Goal: Task Accomplishment & Management: Use online tool/utility

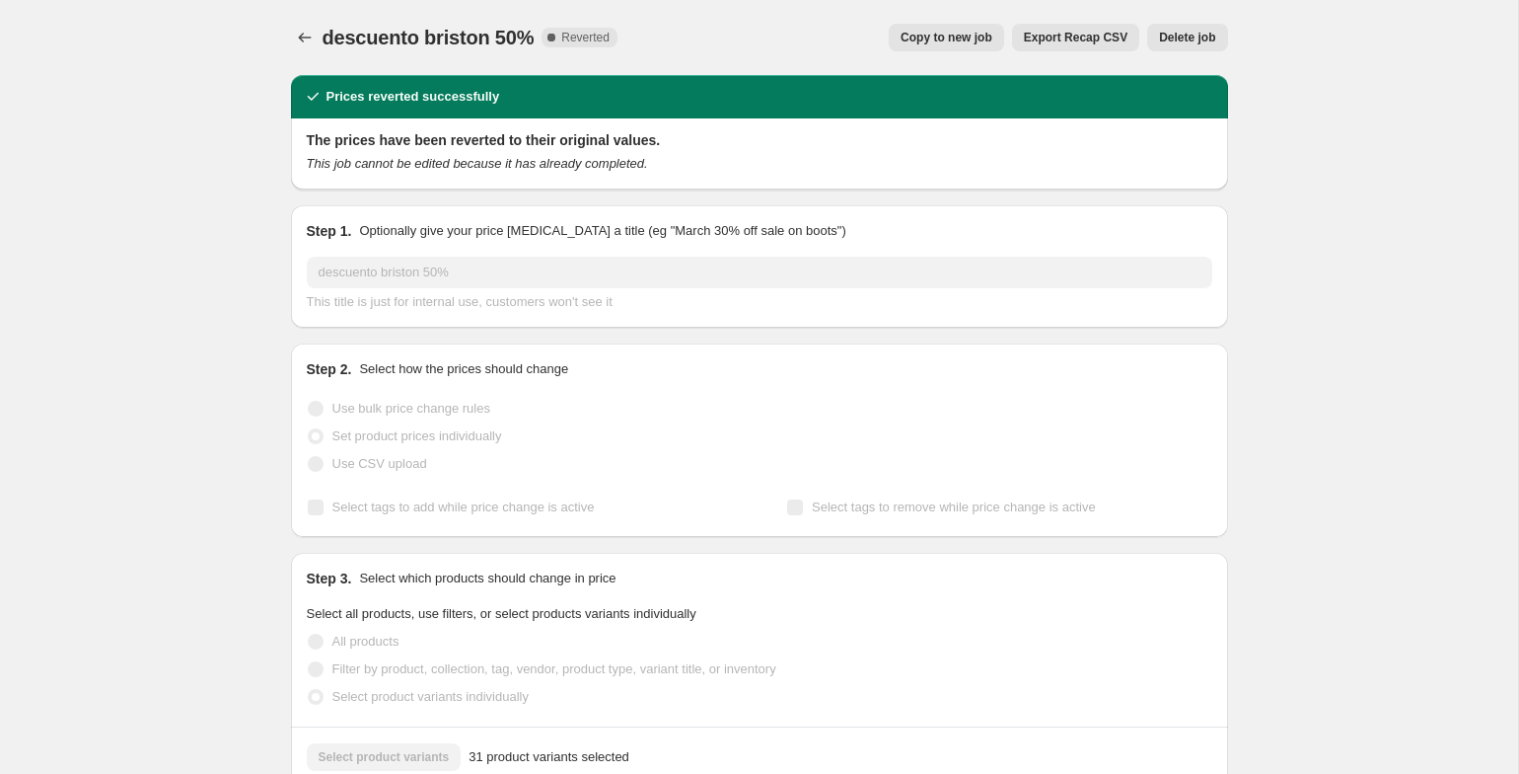
click at [966, 39] on span "Copy to new job" at bounding box center [947, 38] width 92 height 16
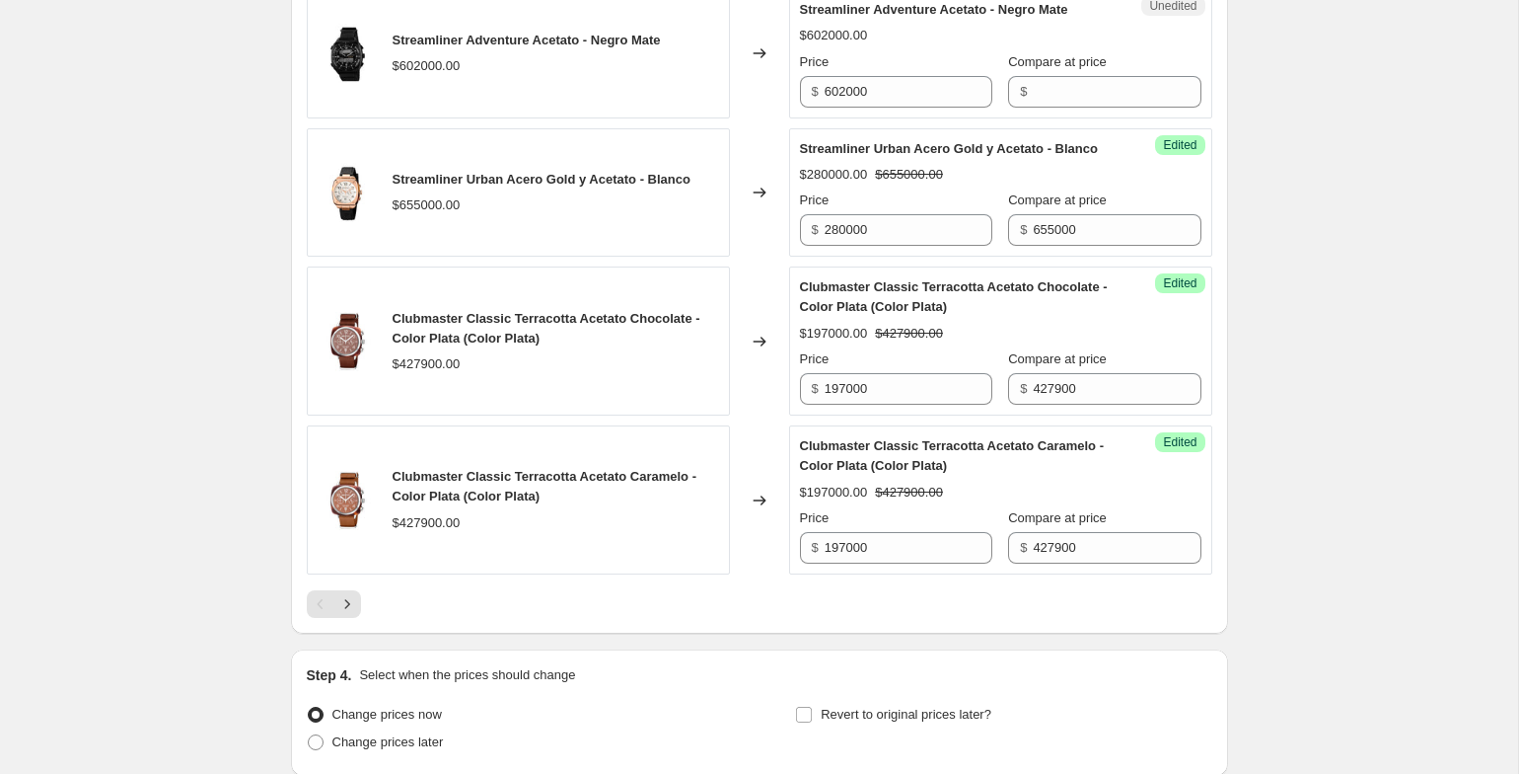
scroll to position [3114, 0]
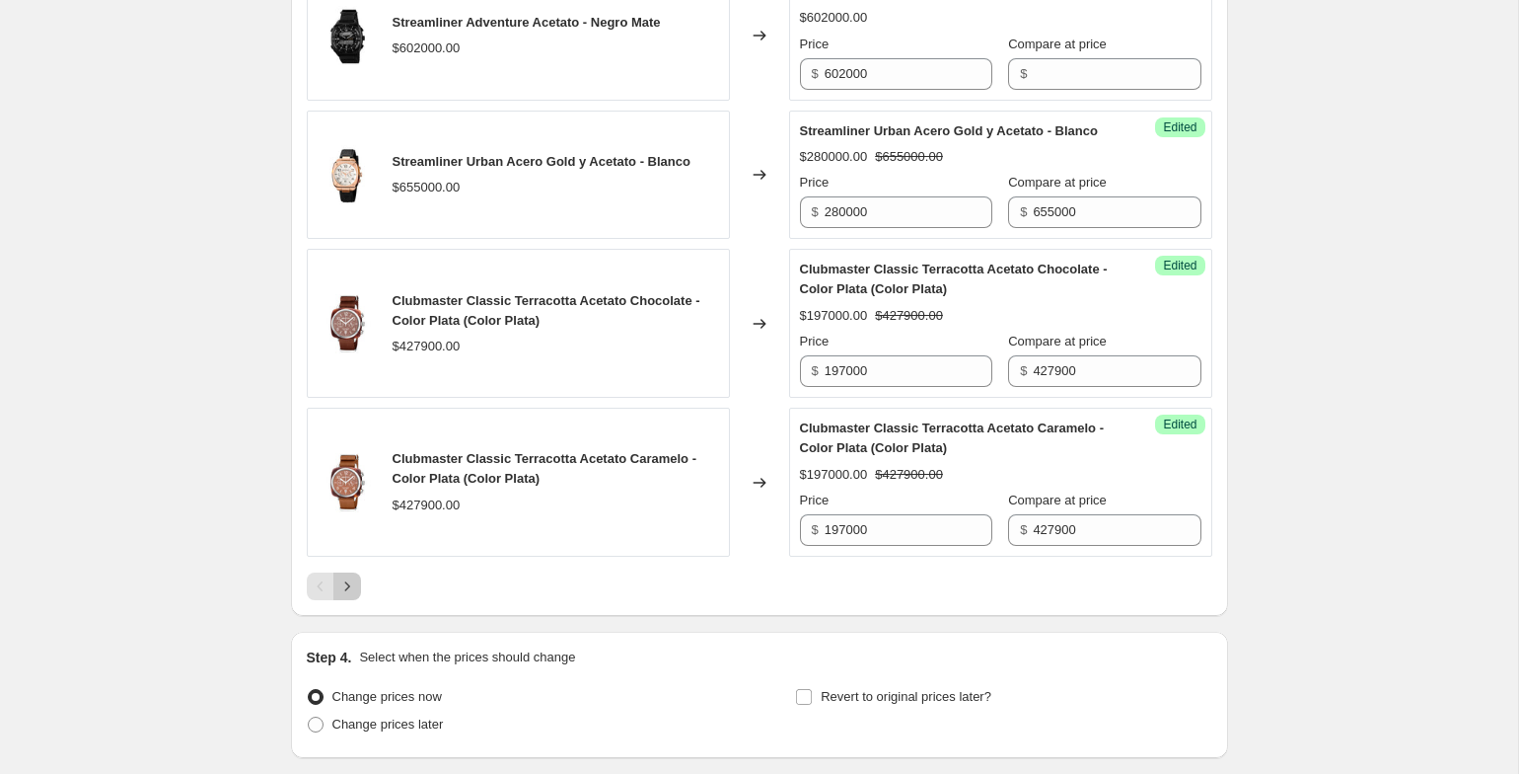
click at [343, 596] on icon "Next" at bounding box center [347, 586] width 20 height 20
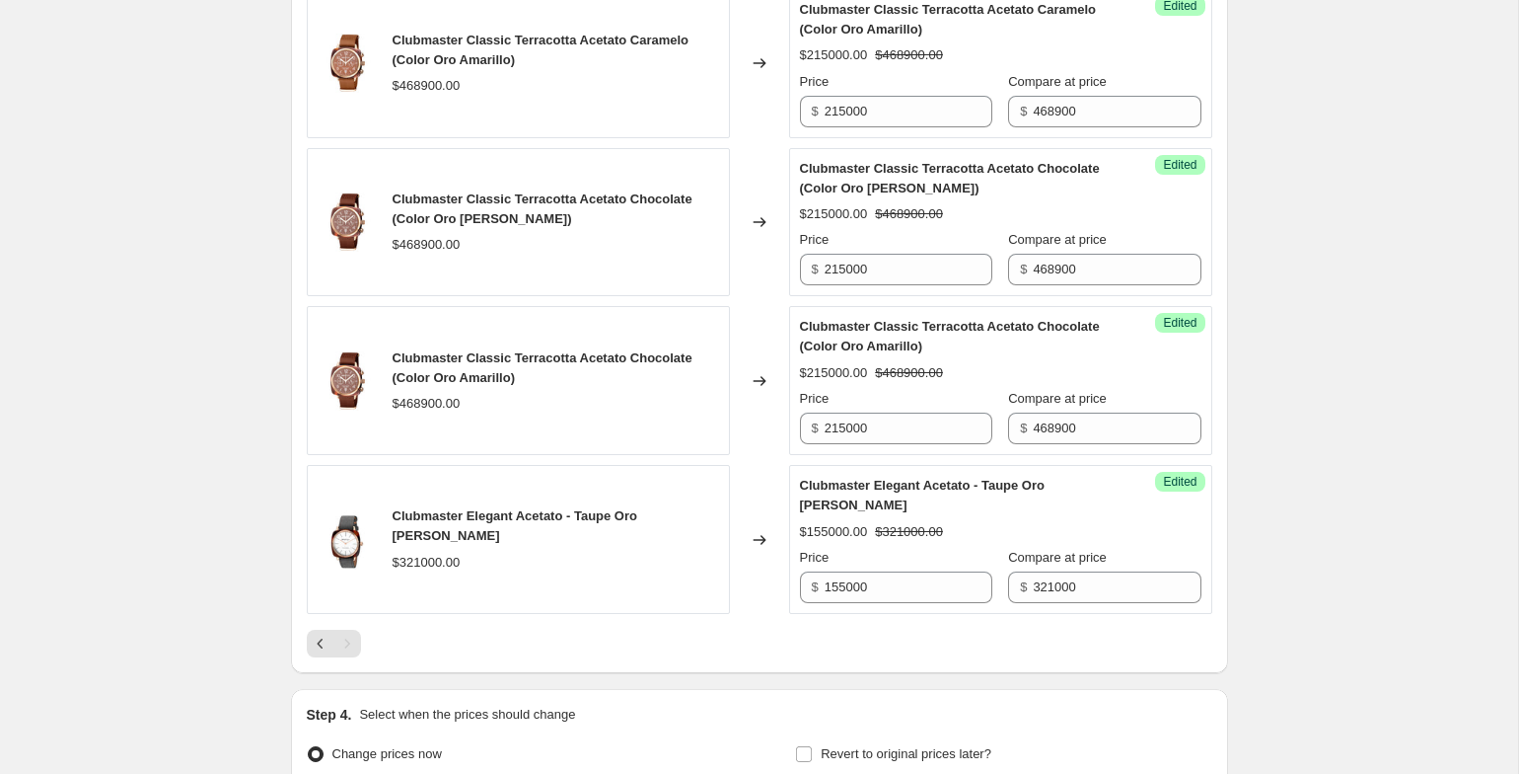
scroll to position [1866, 0]
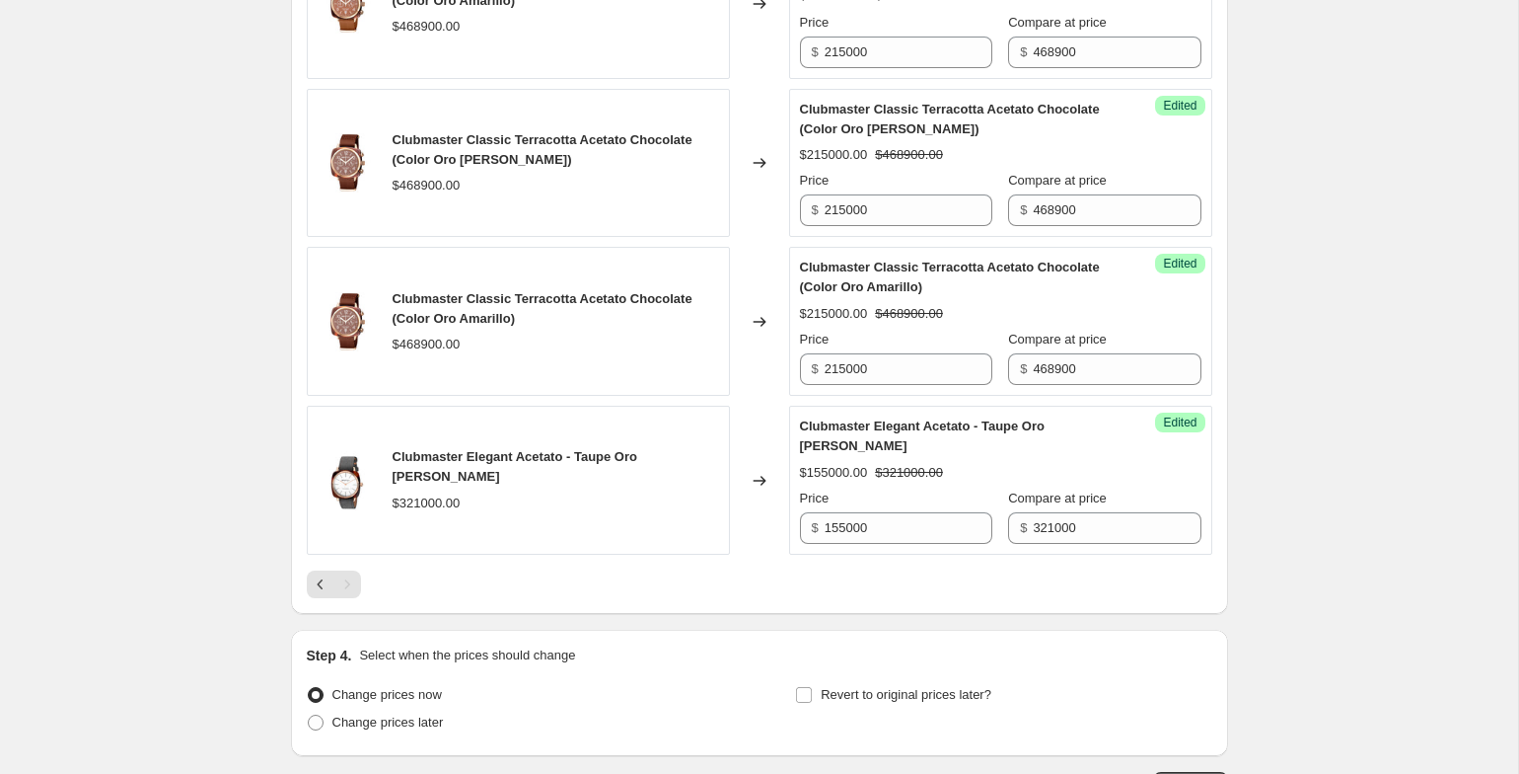
click at [317, 573] on button "Previous" at bounding box center [321, 584] width 28 height 28
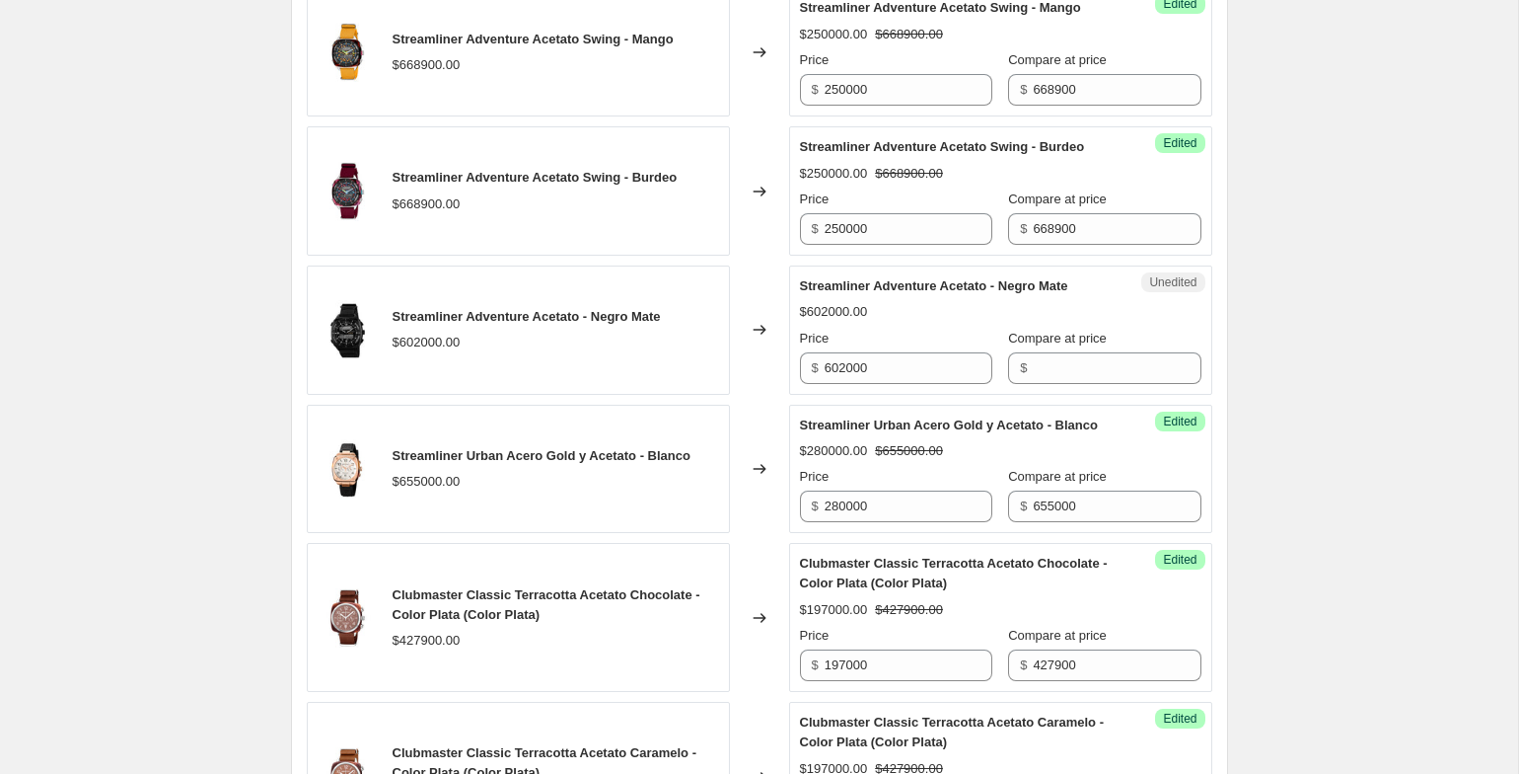
scroll to position [2817, 0]
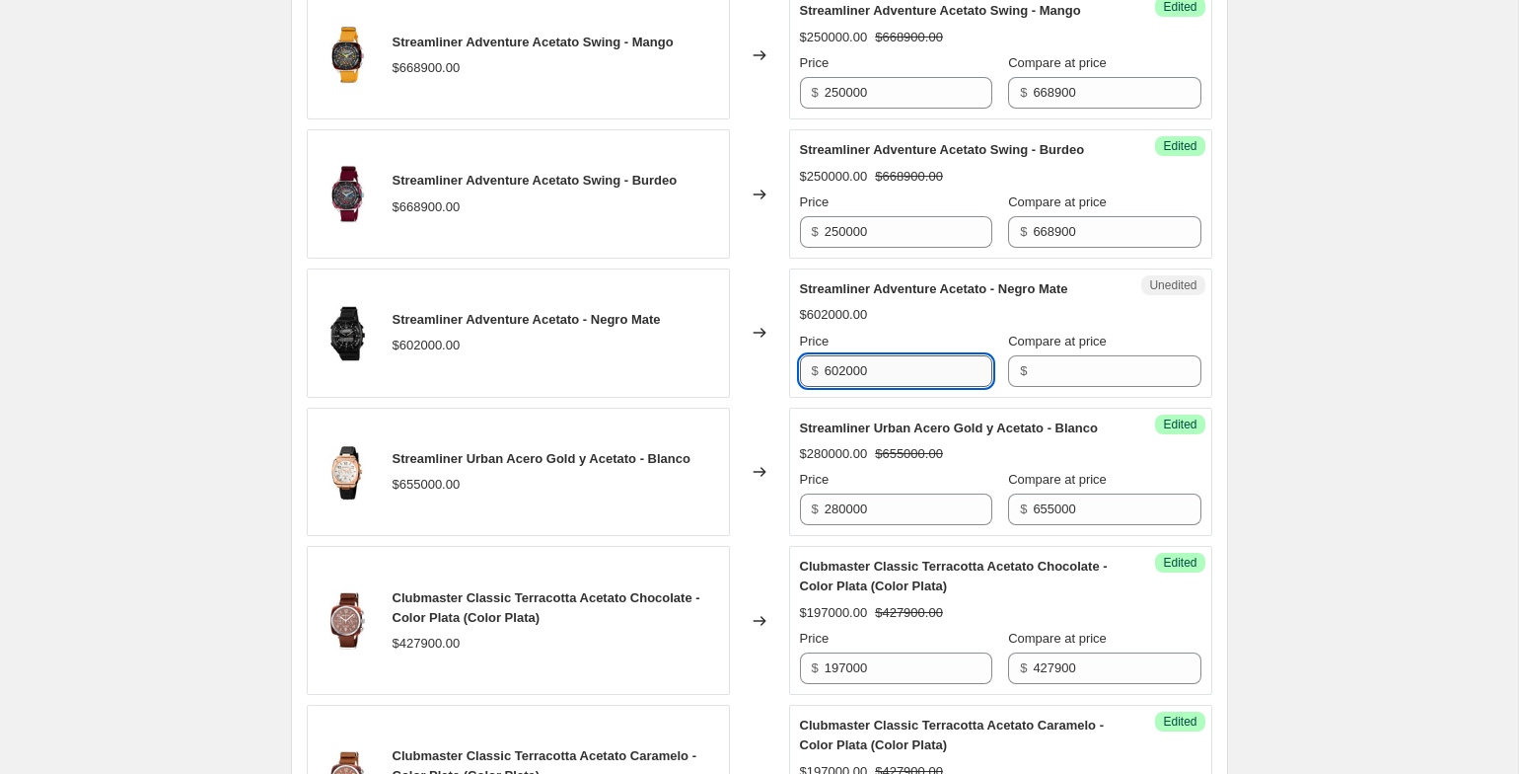
click at [890, 387] on input "602000" at bounding box center [909, 371] width 168 height 32
click at [1048, 387] on div "Compare at price $" at bounding box center [1104, 359] width 192 height 55
click at [1053, 387] on input "Compare at price" at bounding box center [1117, 371] width 168 height 32
paste input "602000"
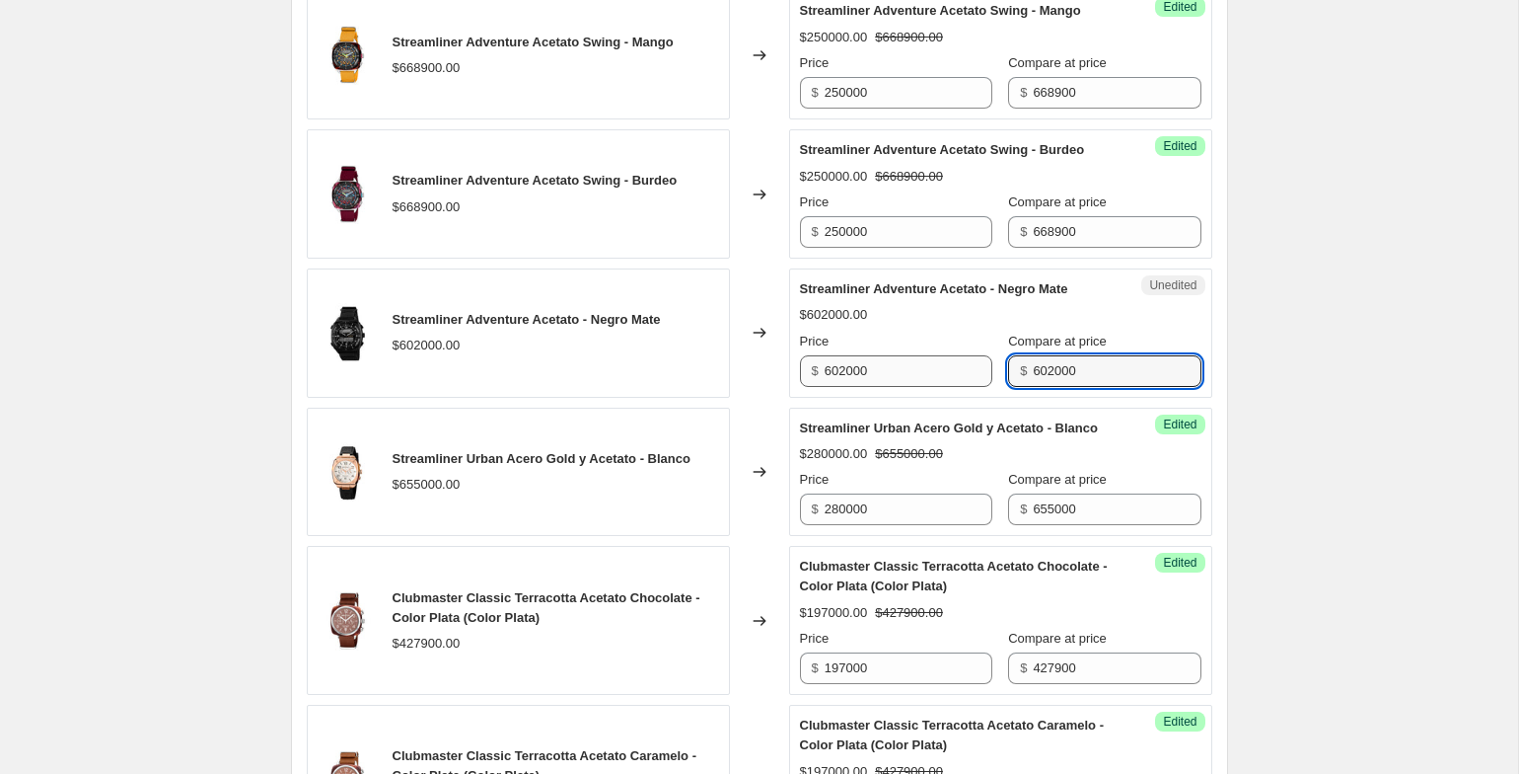
type input "602000"
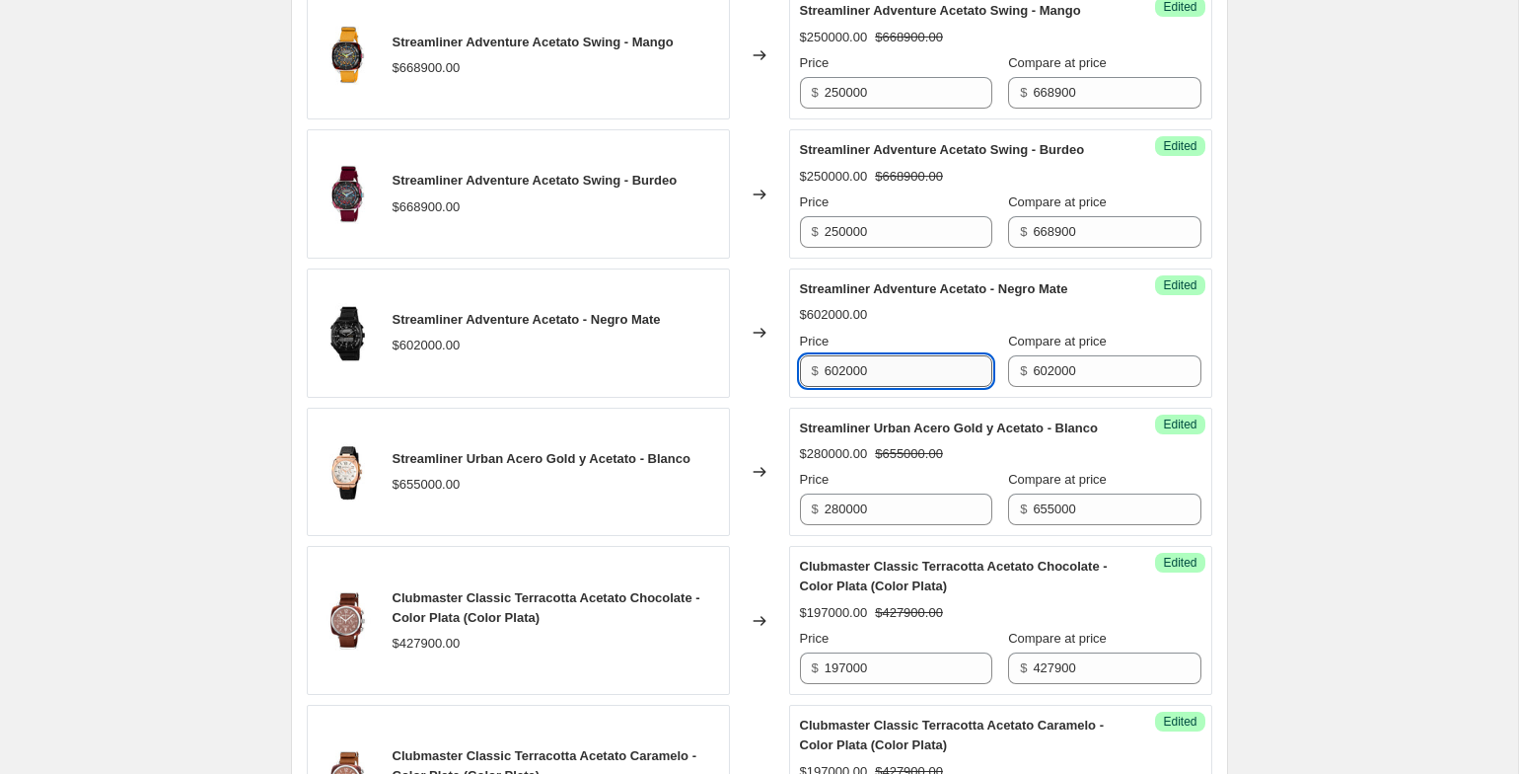
click at [873, 387] on input "602000" at bounding box center [909, 371] width 168 height 32
type input "6"
type input "240800"
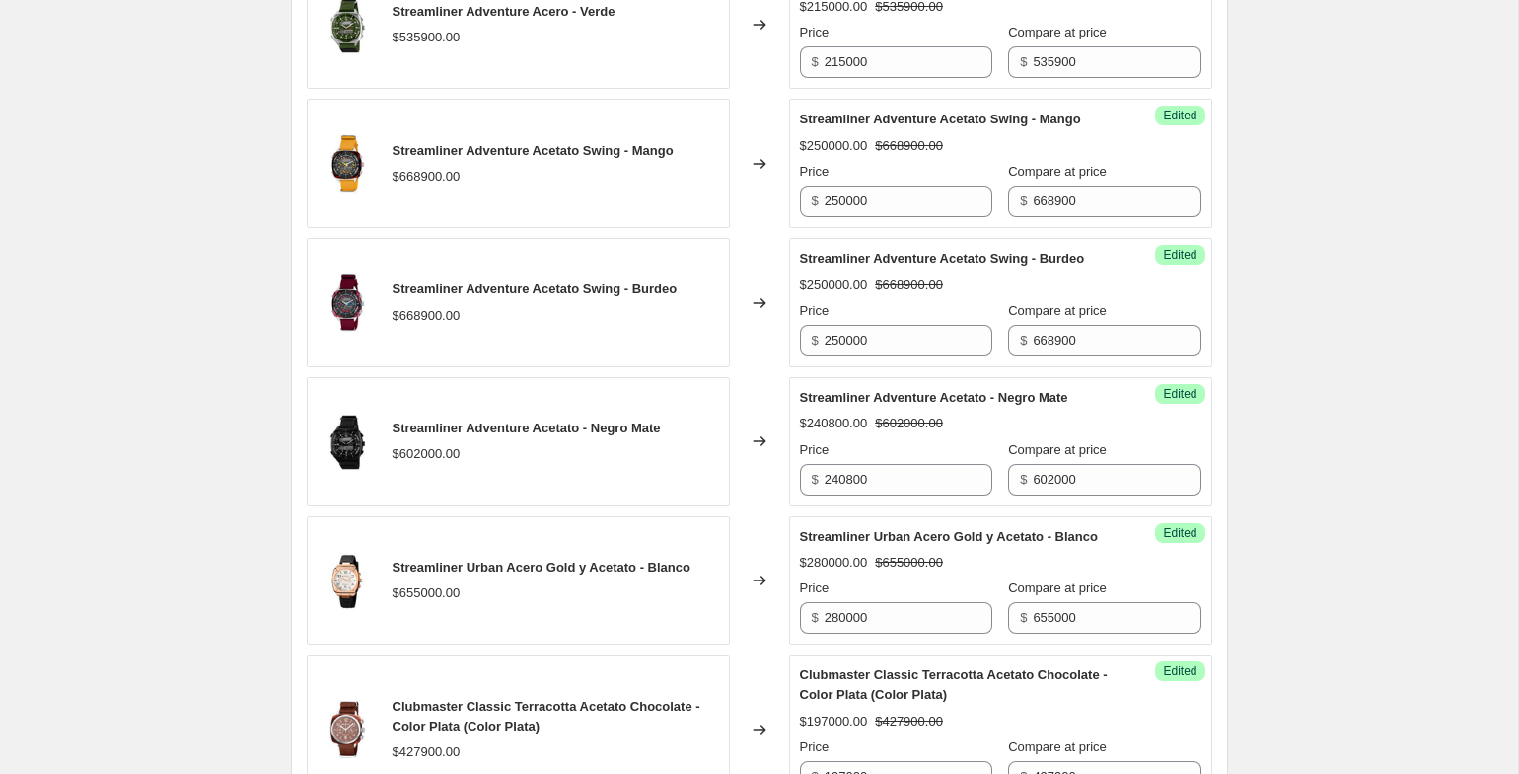
scroll to position [3321, 0]
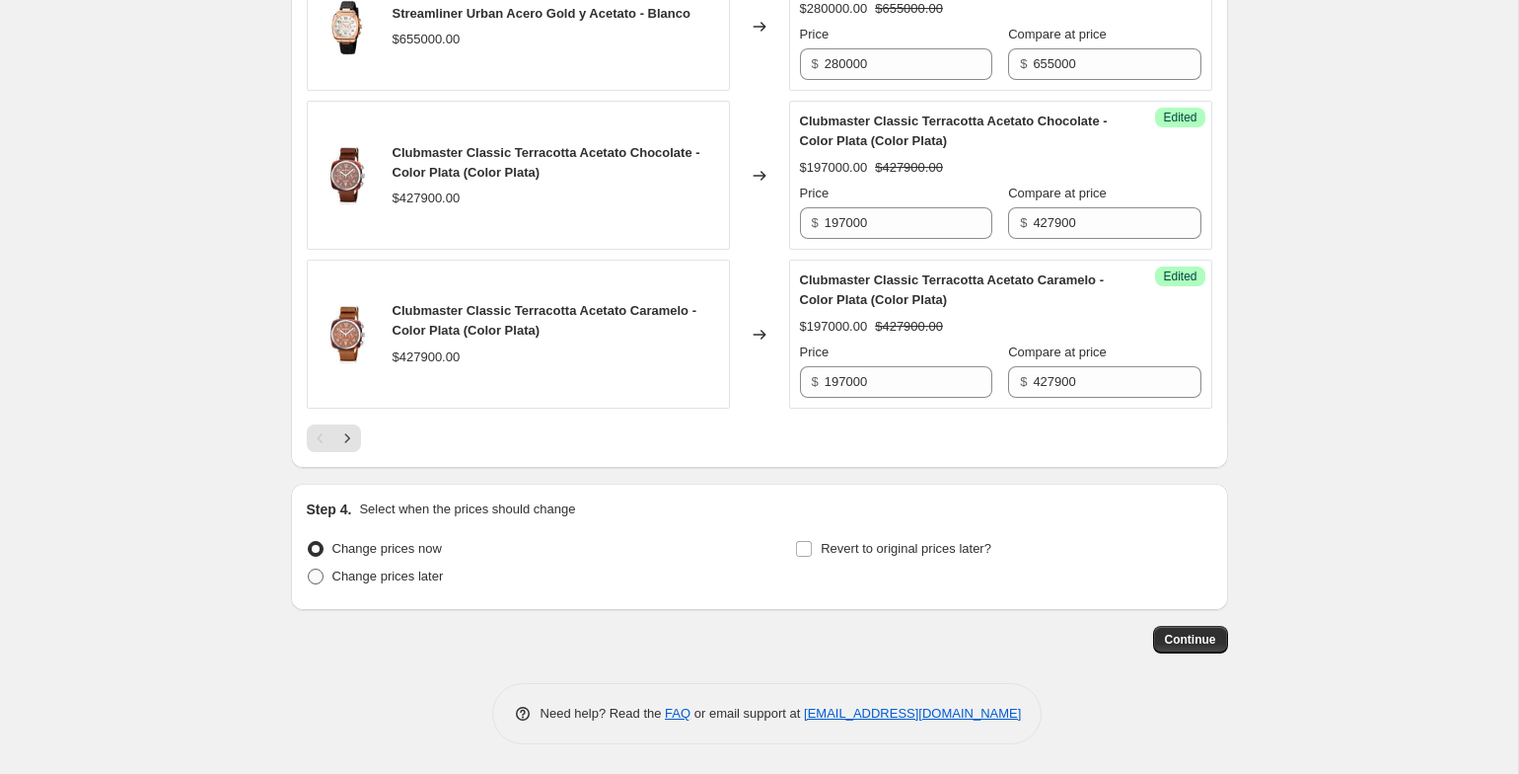
click at [393, 582] on span "Change prices later" at bounding box center [388, 575] width 111 height 15
click at [309, 569] on input "Change prices later" at bounding box center [308, 568] width 1 height 1
radio input "true"
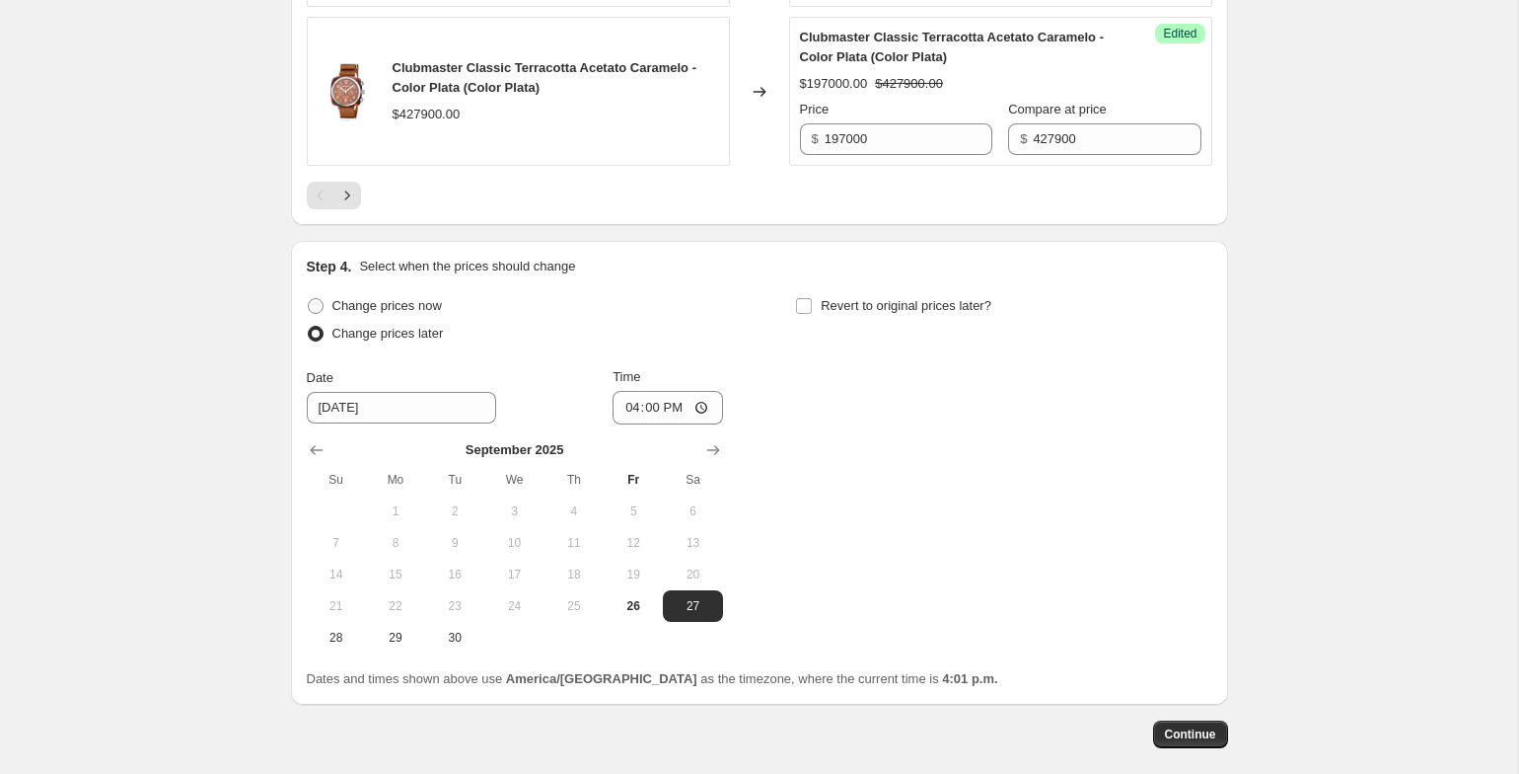
scroll to position [3659, 0]
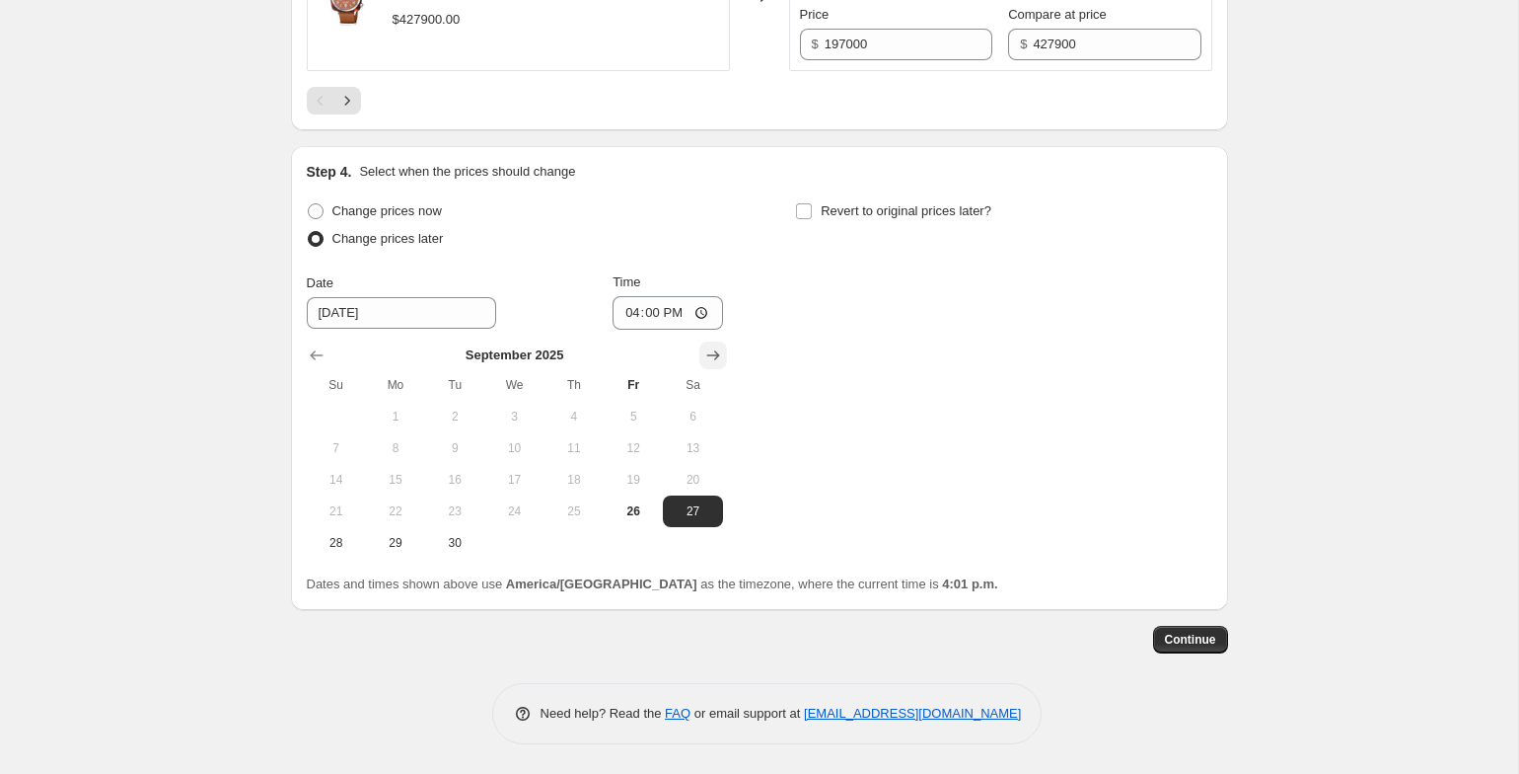
click at [706, 355] on icon "Show next month, October 2025" at bounding box center [714, 355] width 20 height 20
click at [346, 444] on span "5" at bounding box center [336, 448] width 43 height 16
type input "[DATE]"
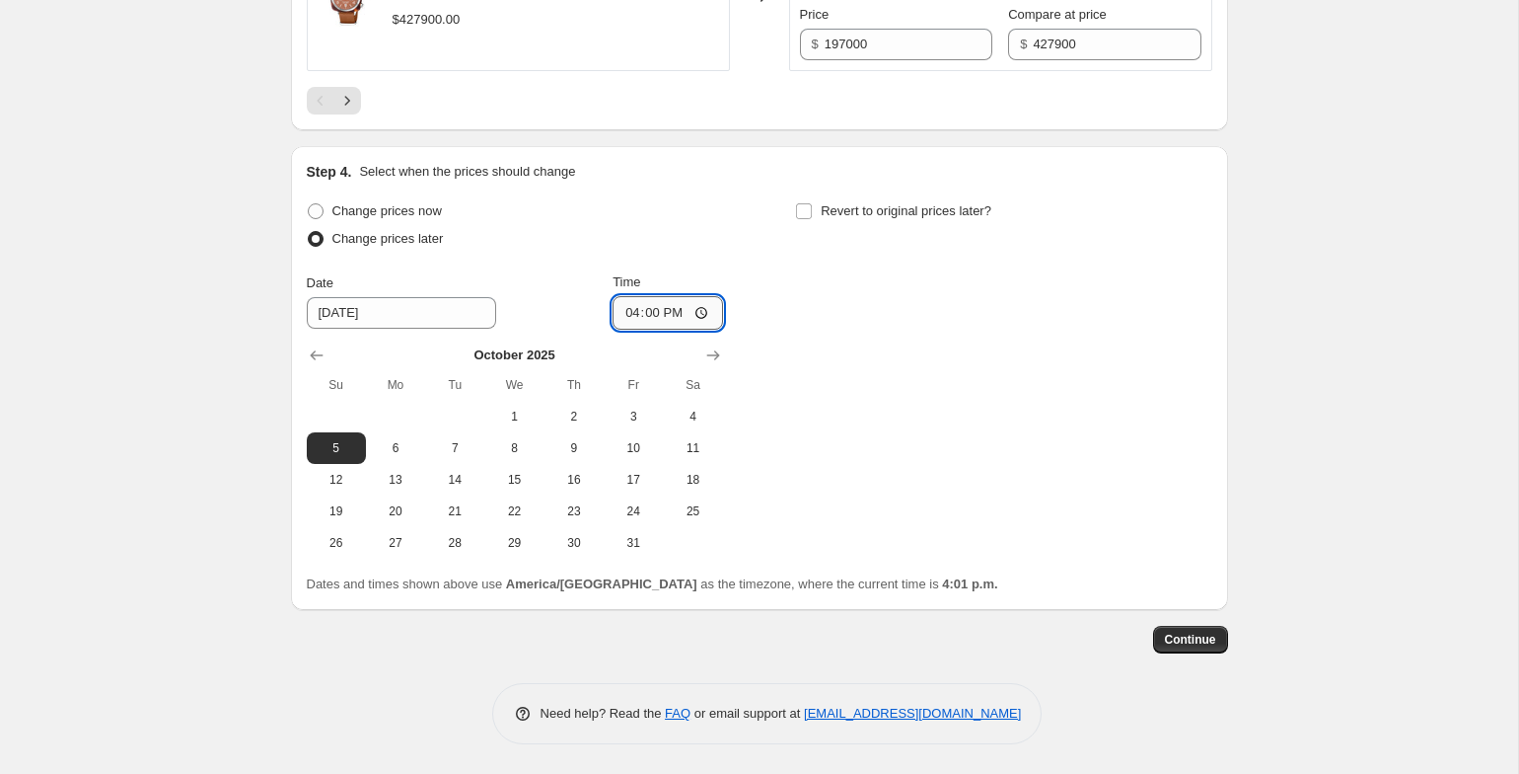
click at [616, 310] on input "16:00" at bounding box center [668, 313] width 111 height 34
type input "12:00"
click at [676, 310] on input "12:00" at bounding box center [668, 313] width 111 height 34
click at [767, 359] on div "Change prices now Change prices later Date [DATE] Time 12:00 [DATE] Su Mo Tu We…" at bounding box center [760, 377] width 906 height 361
click at [805, 213] on input "Revert to original prices later?" at bounding box center [804, 211] width 16 height 16
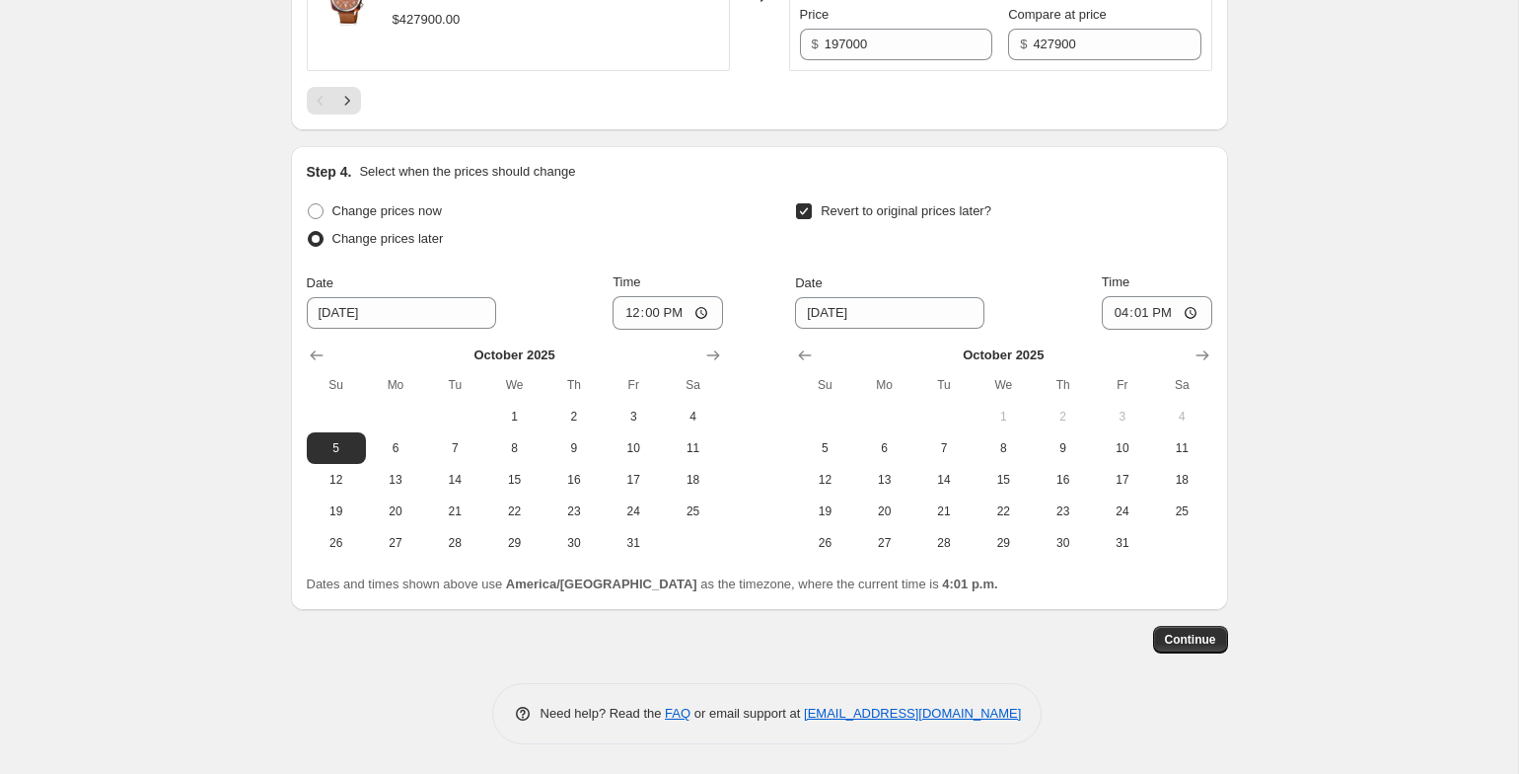
click at [805, 213] on input "Revert to original prices later?" at bounding box center [804, 211] width 16 height 16
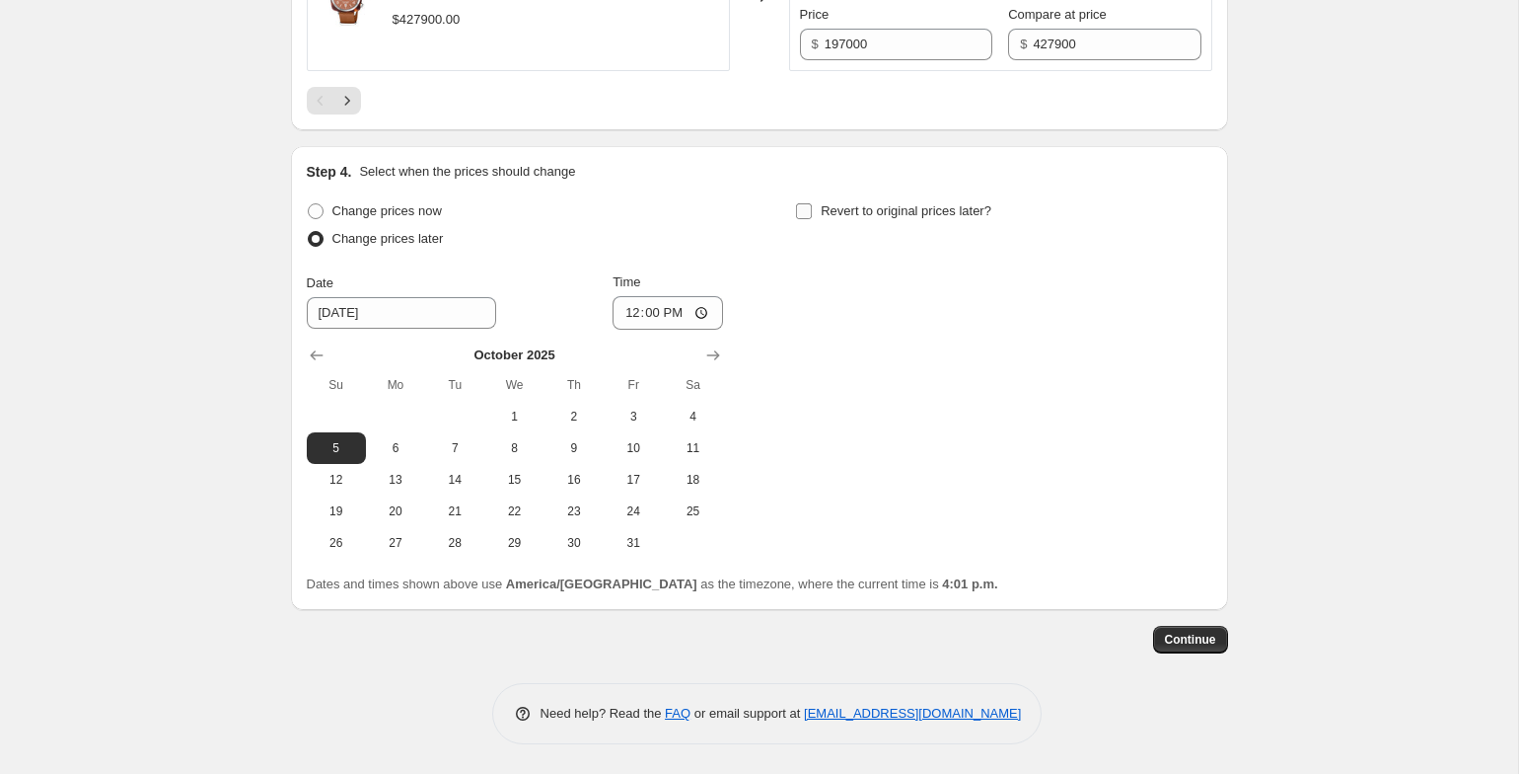
click at [805, 213] on input "Revert to original prices later?" at bounding box center [804, 211] width 16 height 16
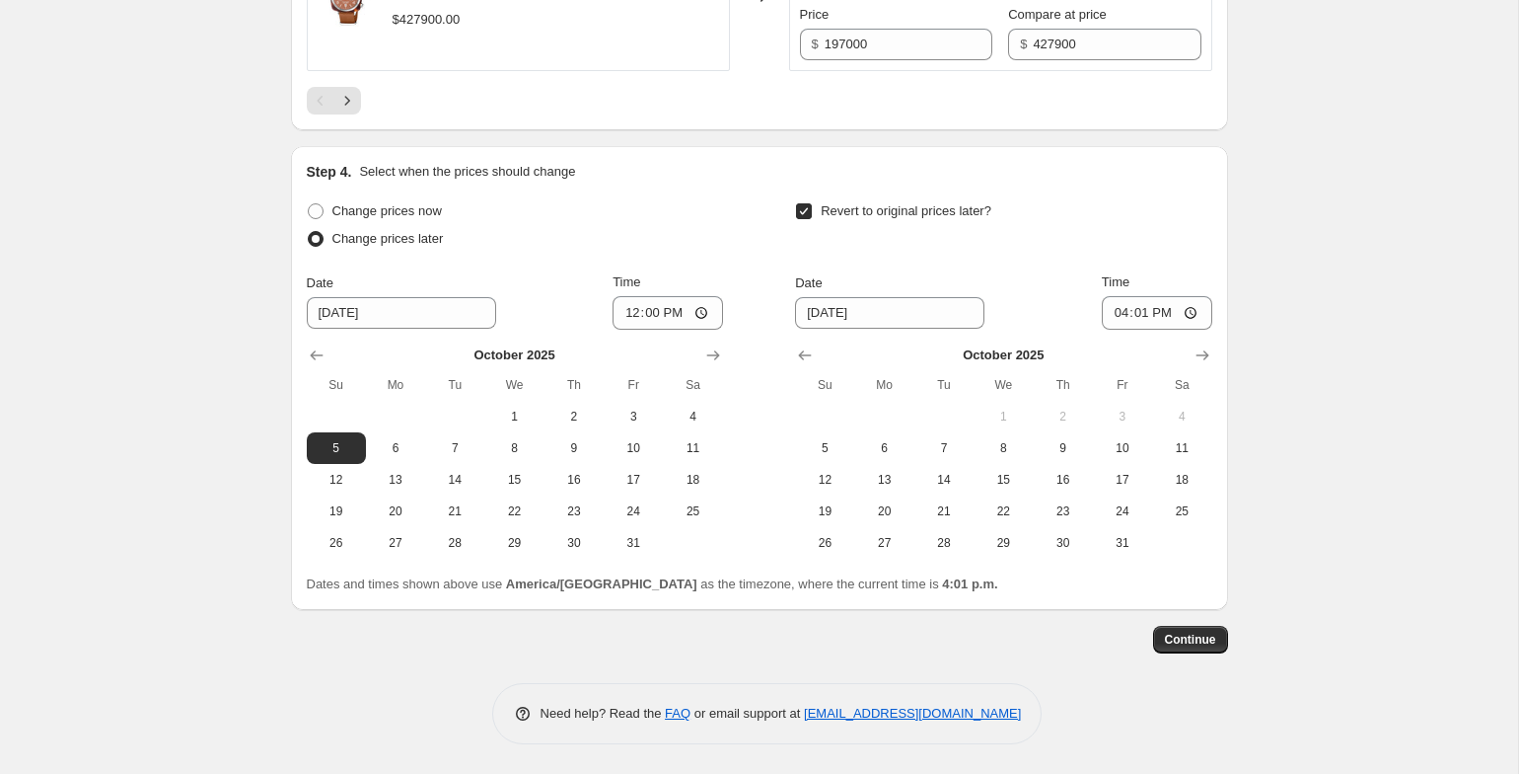
click at [805, 213] on input "Revert to original prices later?" at bounding box center [804, 211] width 16 height 16
checkbox input "false"
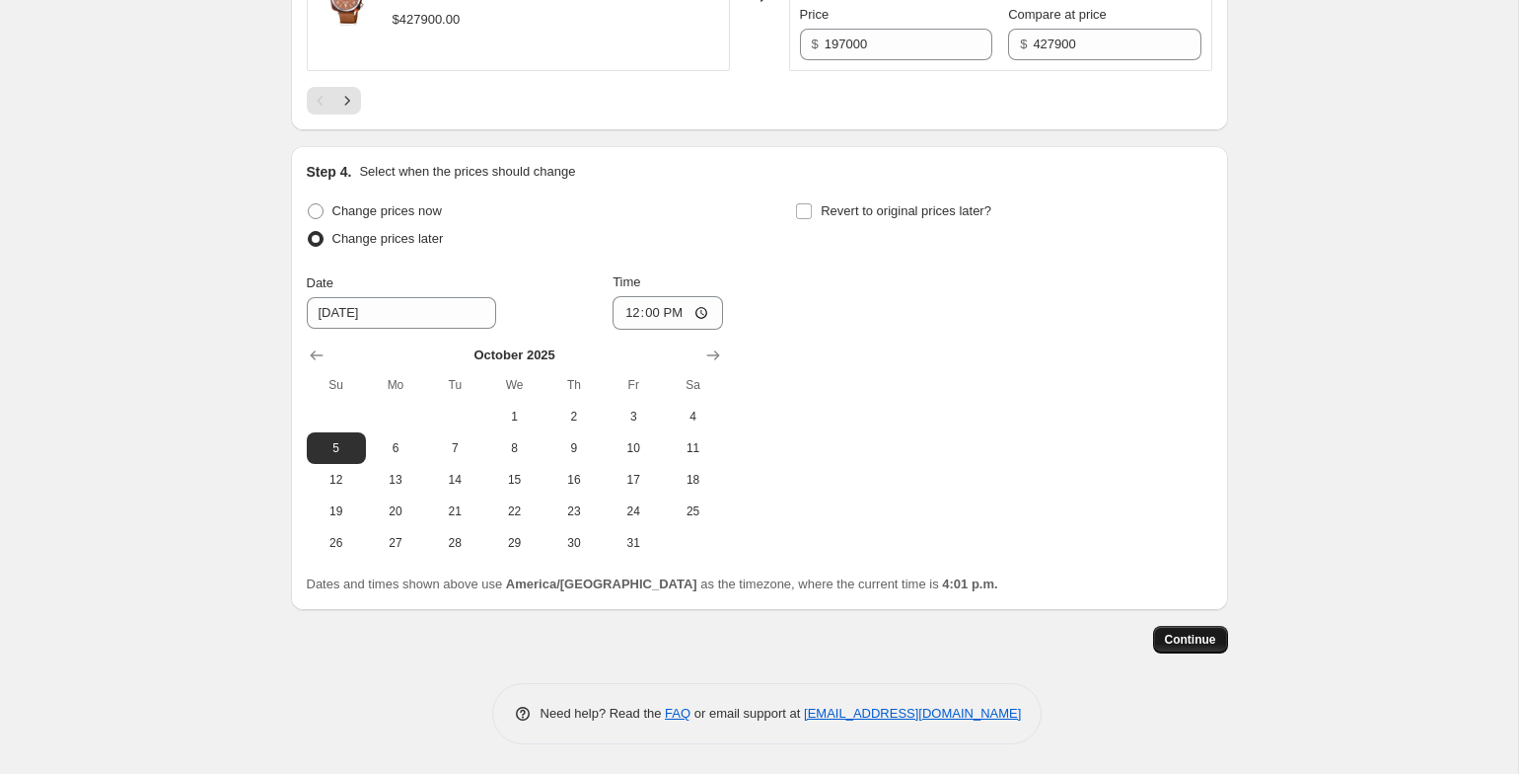
click at [1208, 644] on span "Continue" at bounding box center [1190, 639] width 51 height 16
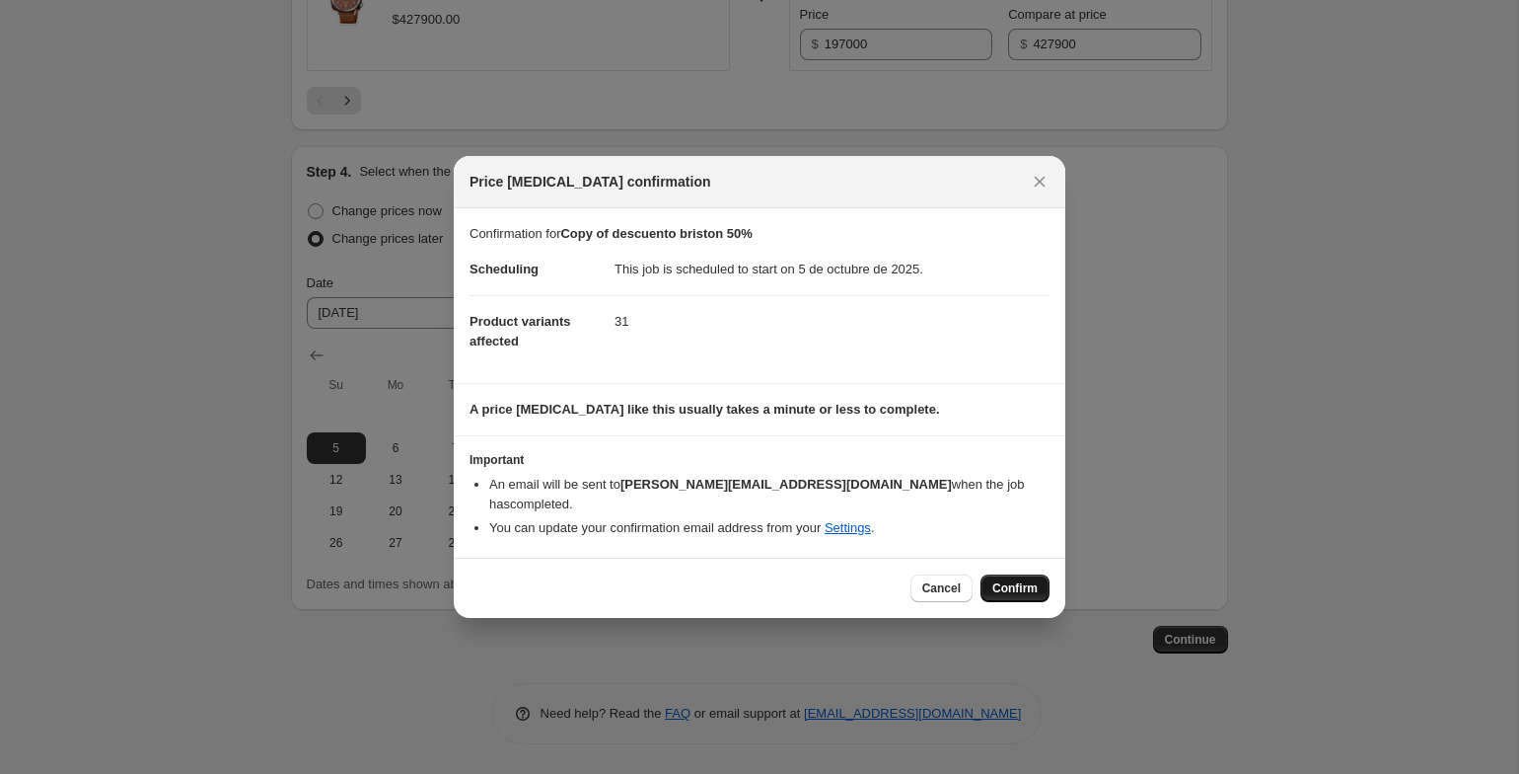
click at [1027, 580] on span "Confirm" at bounding box center [1015, 588] width 45 height 16
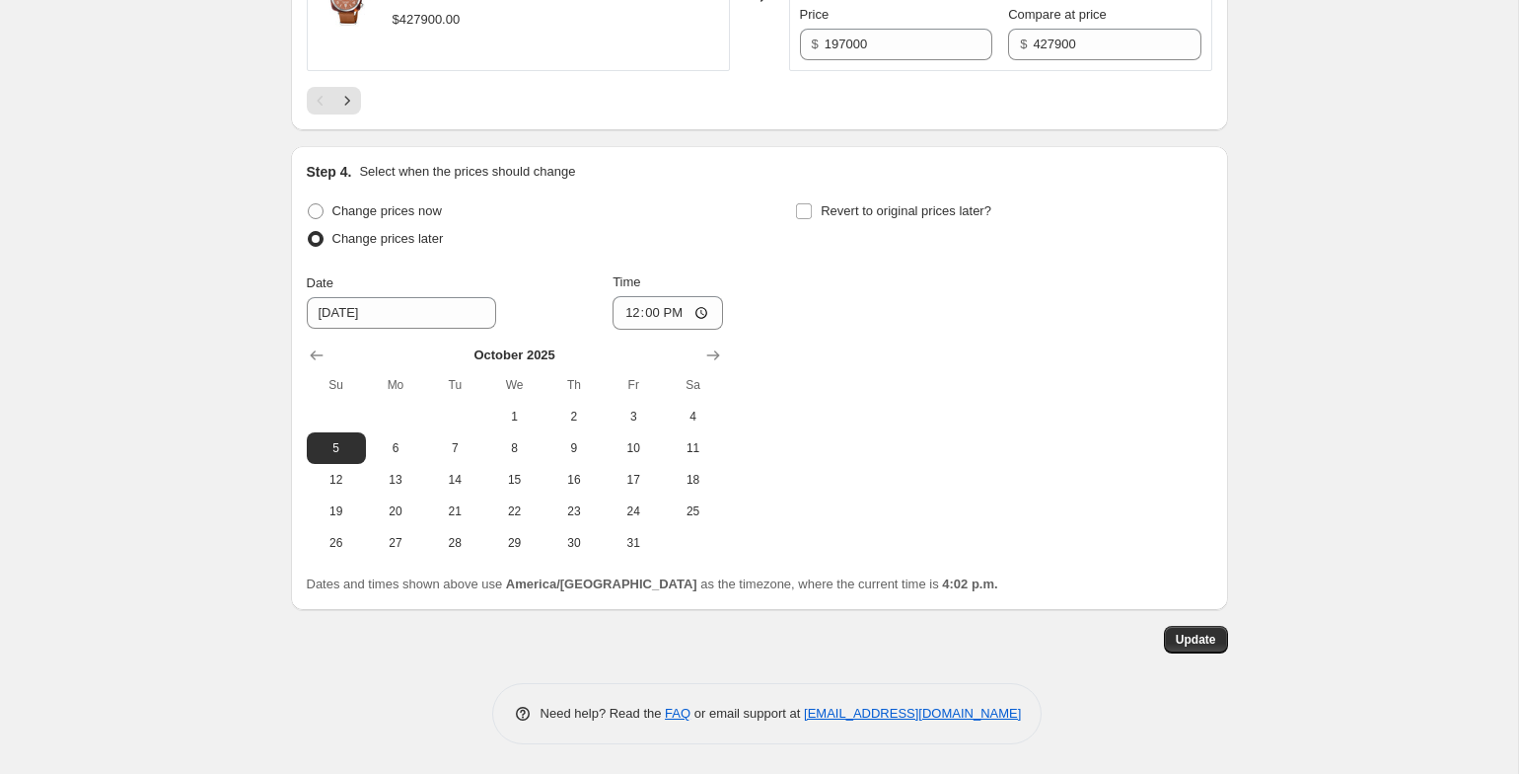
scroll to position [3779, 0]
click at [1186, 631] on span "Update" at bounding box center [1196, 639] width 40 height 16
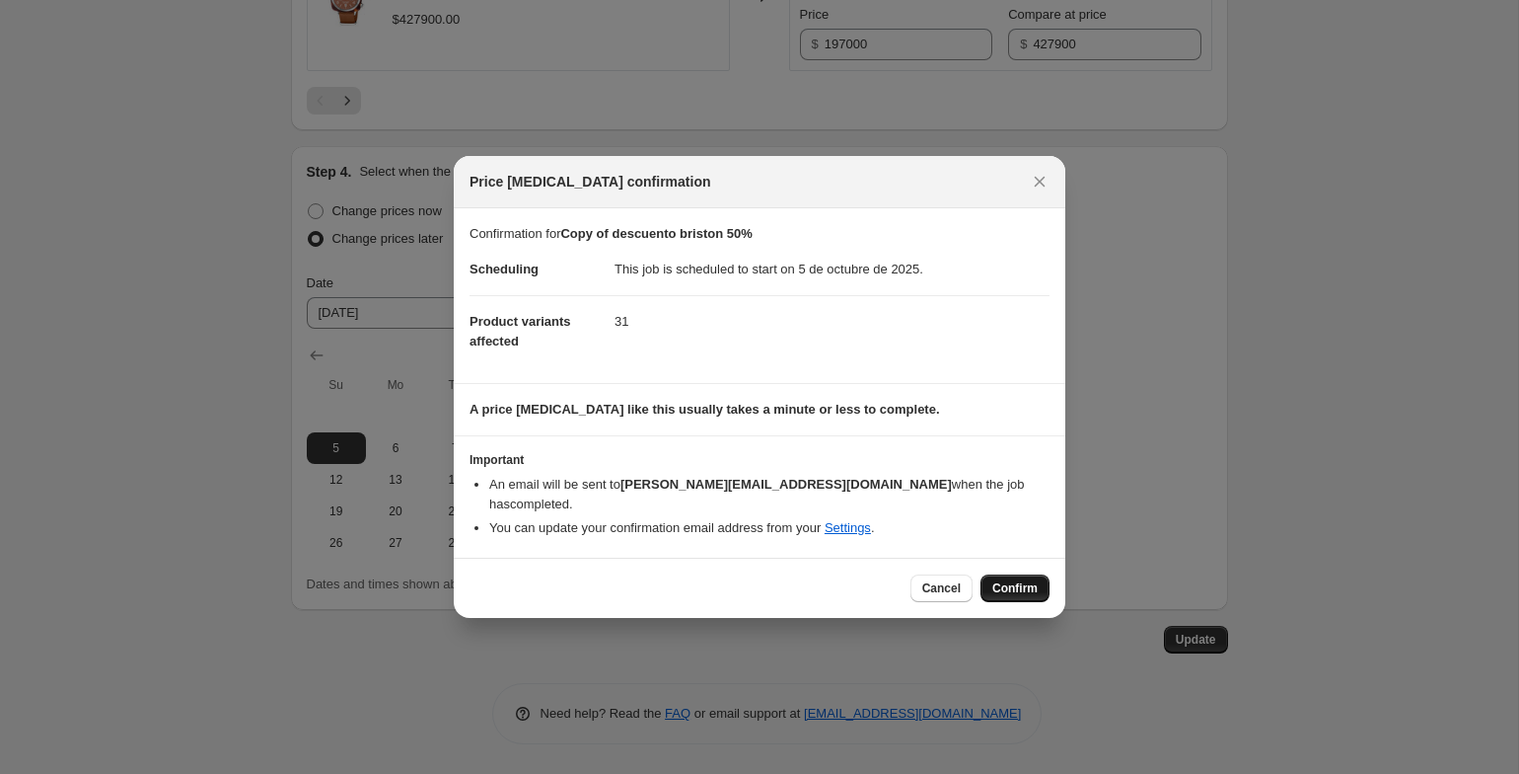
click at [1000, 580] on span "Confirm" at bounding box center [1015, 588] width 45 height 16
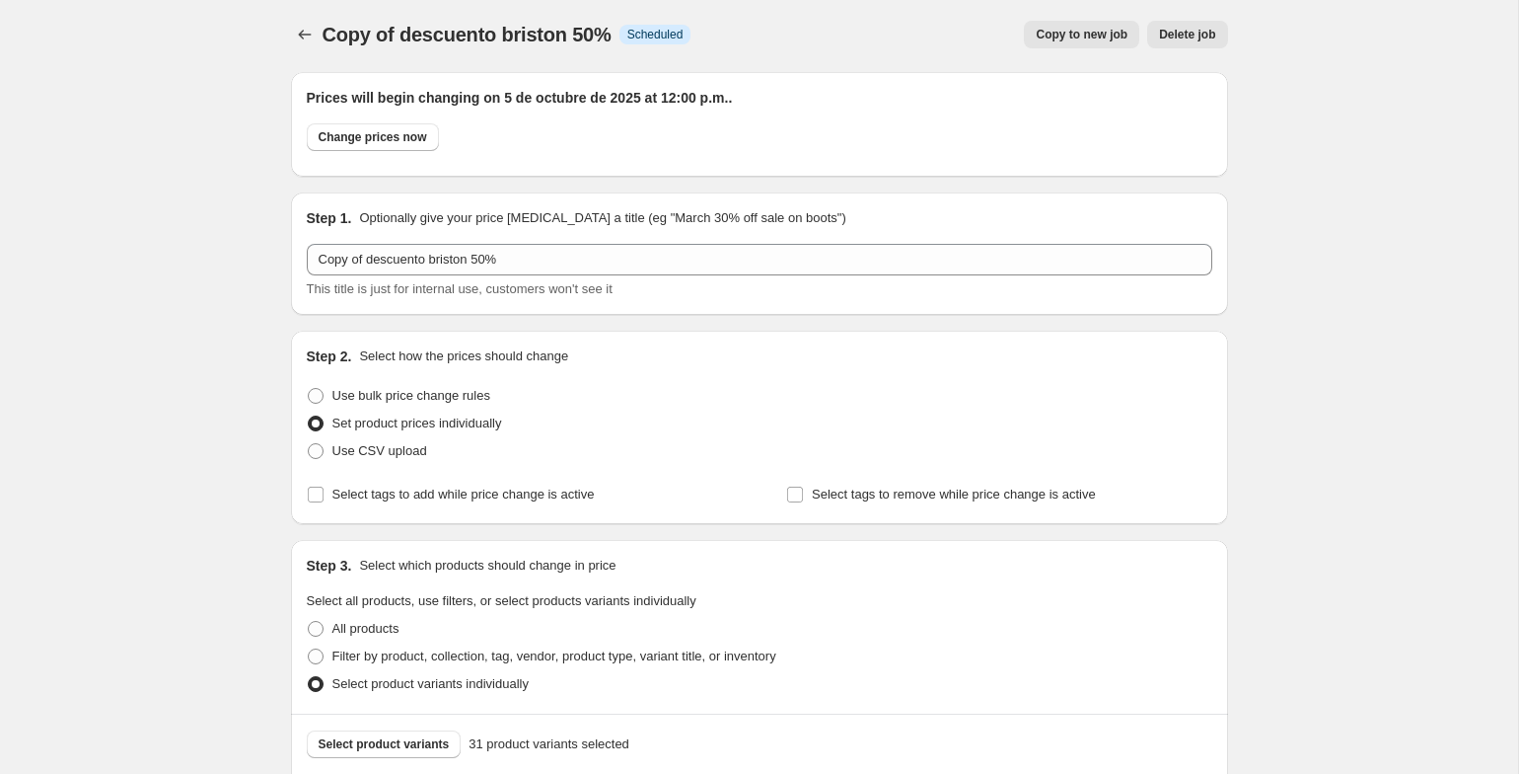
scroll to position [0, 0]
click at [291, 44] on button "Price change jobs" at bounding box center [305, 38] width 28 height 28
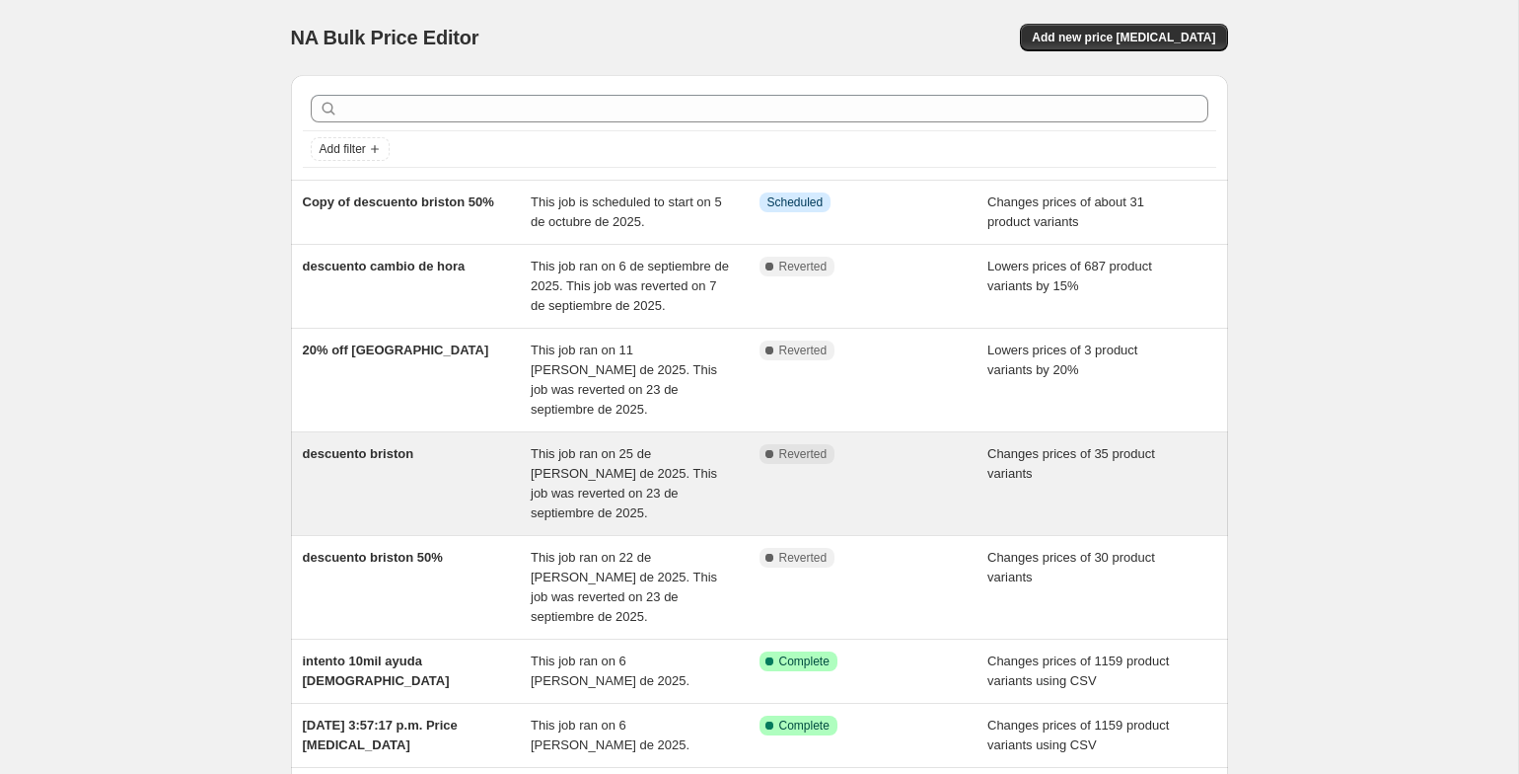
click at [439, 444] on div "descuento briston" at bounding box center [417, 483] width 229 height 79
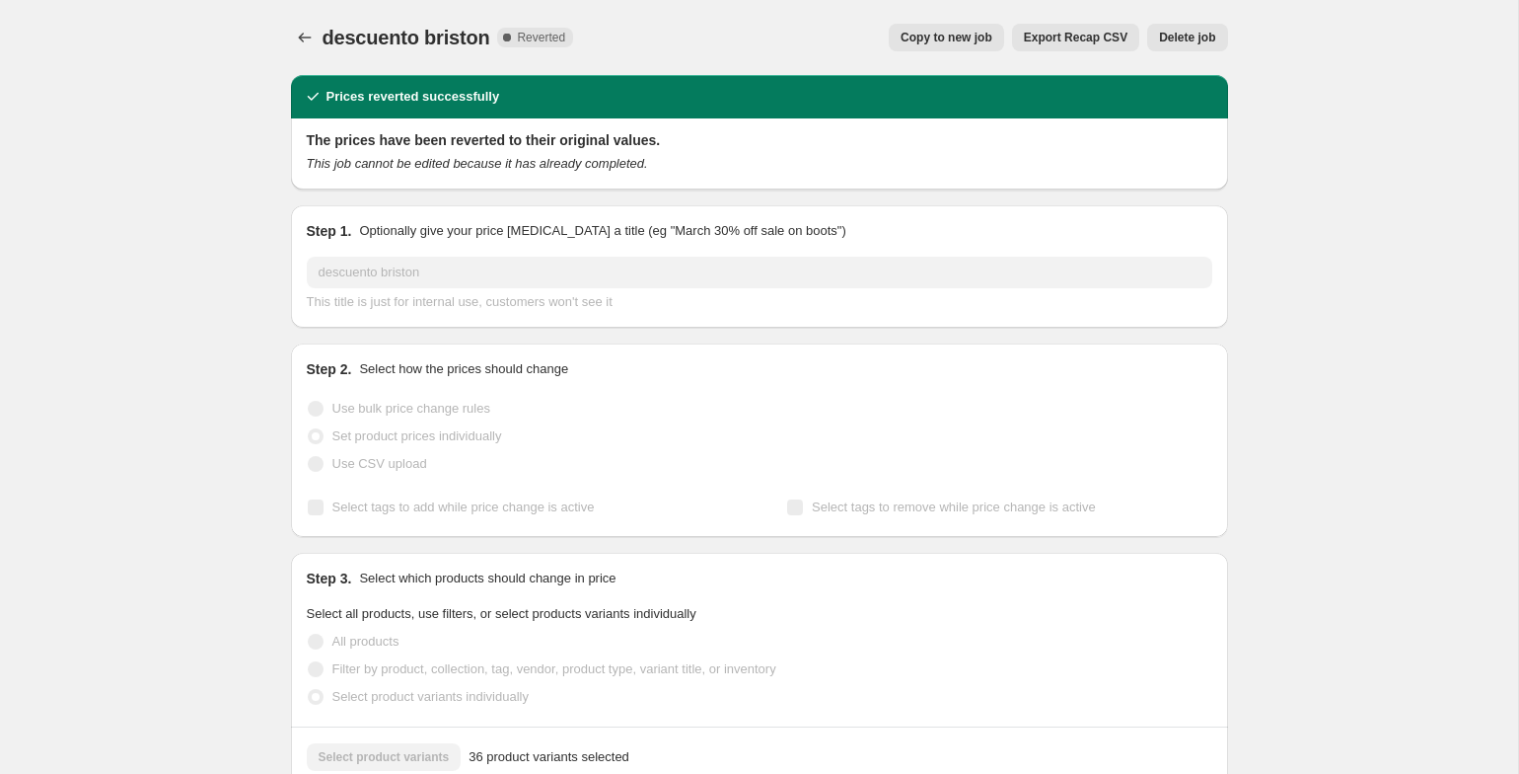
click at [941, 39] on span "Copy to new job" at bounding box center [947, 38] width 92 height 16
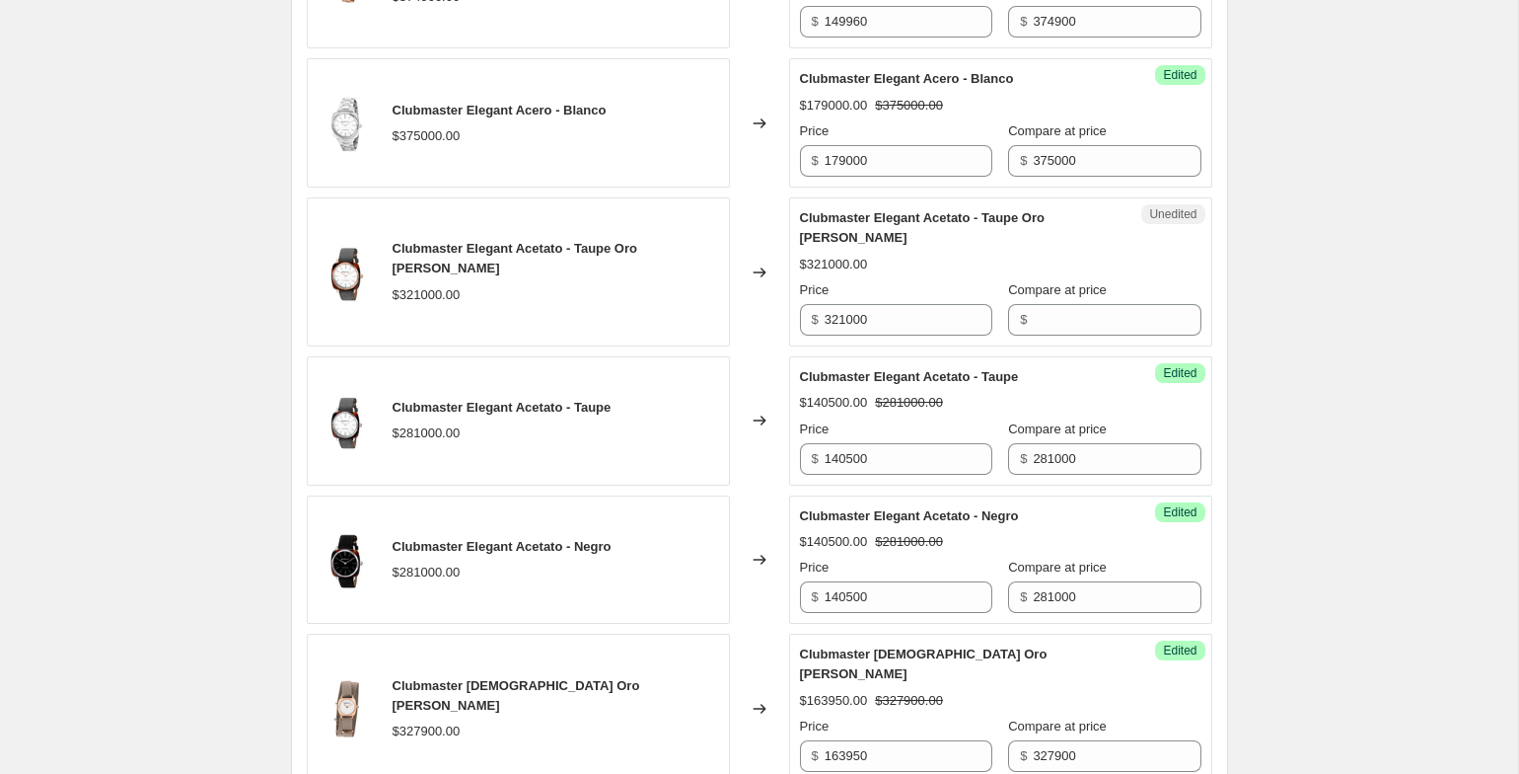
scroll to position [2655, 0]
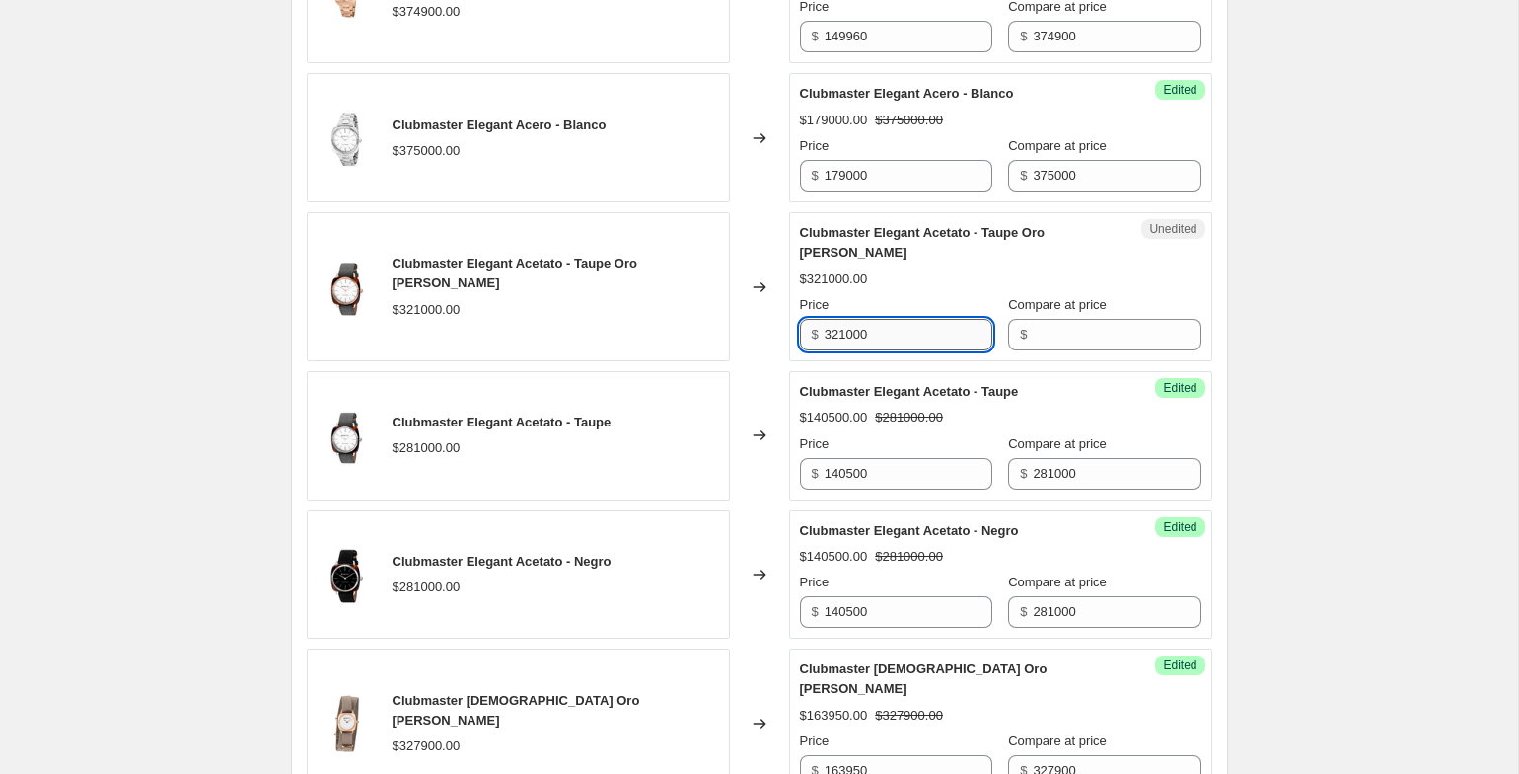
click at [941, 350] on input "321000" at bounding box center [909, 335] width 168 height 32
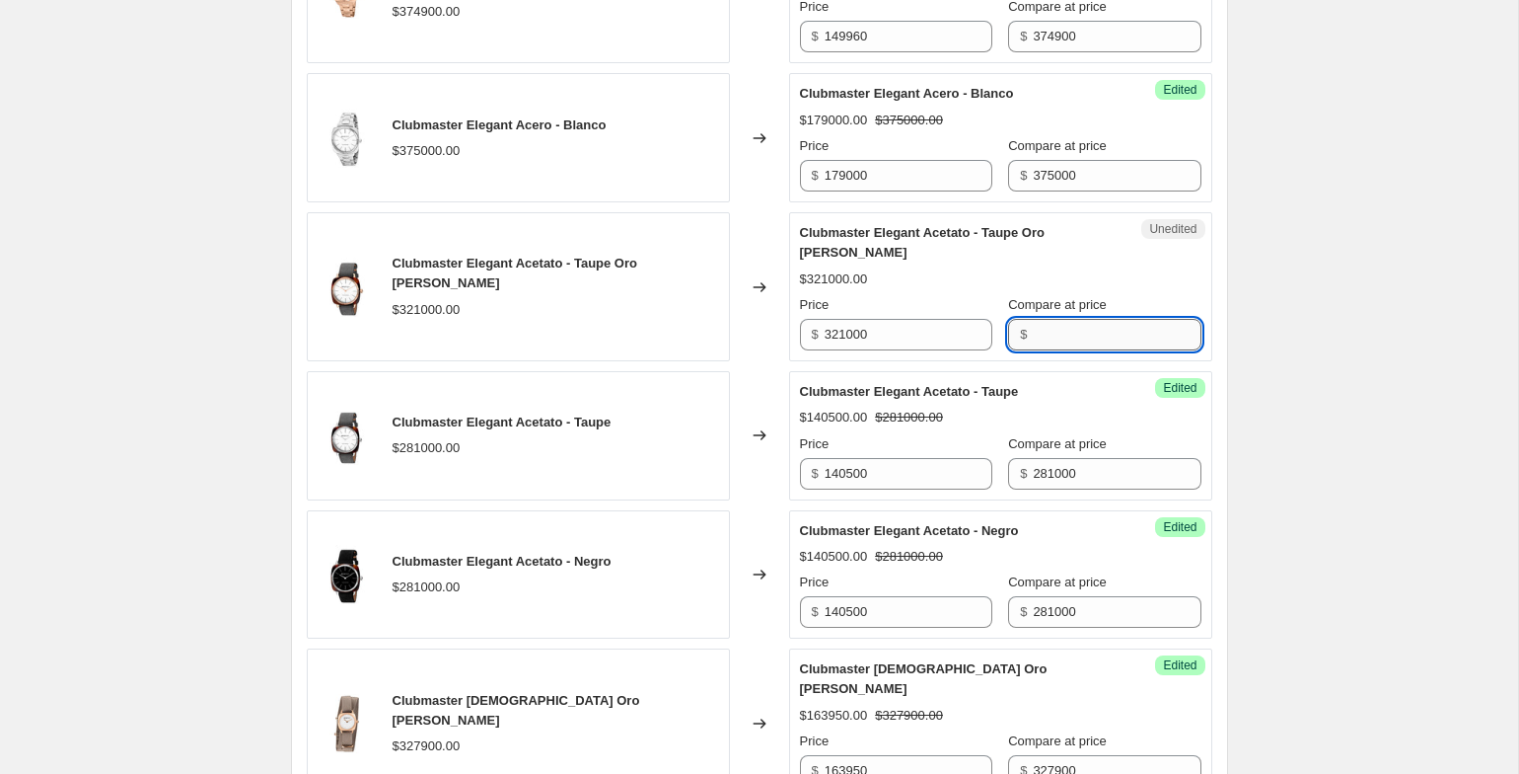
click at [1056, 350] on input "Compare at price" at bounding box center [1117, 335] width 168 height 32
paste input "321000"
type input "321000"
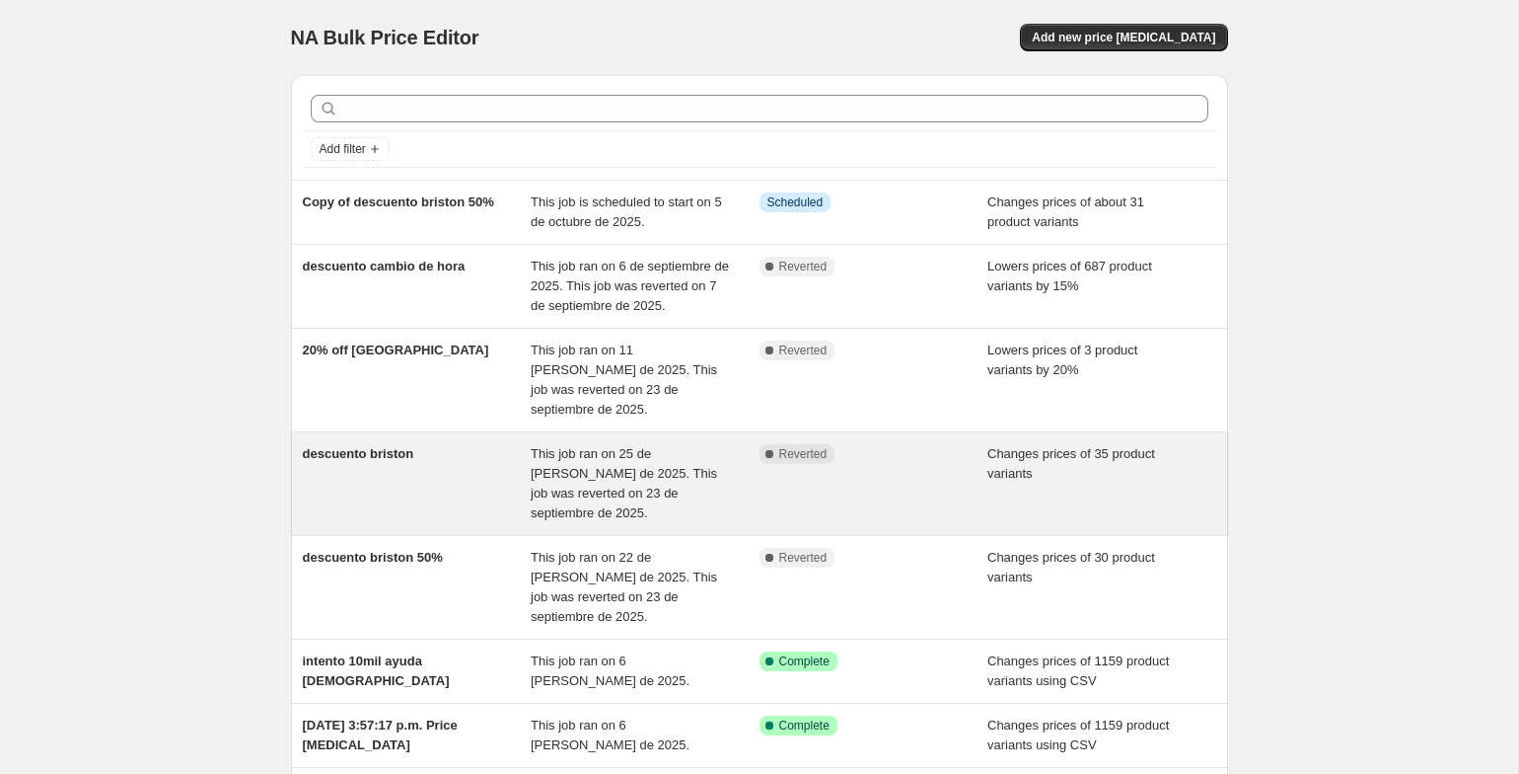
click at [446, 452] on div "descuento briston" at bounding box center [417, 483] width 229 height 79
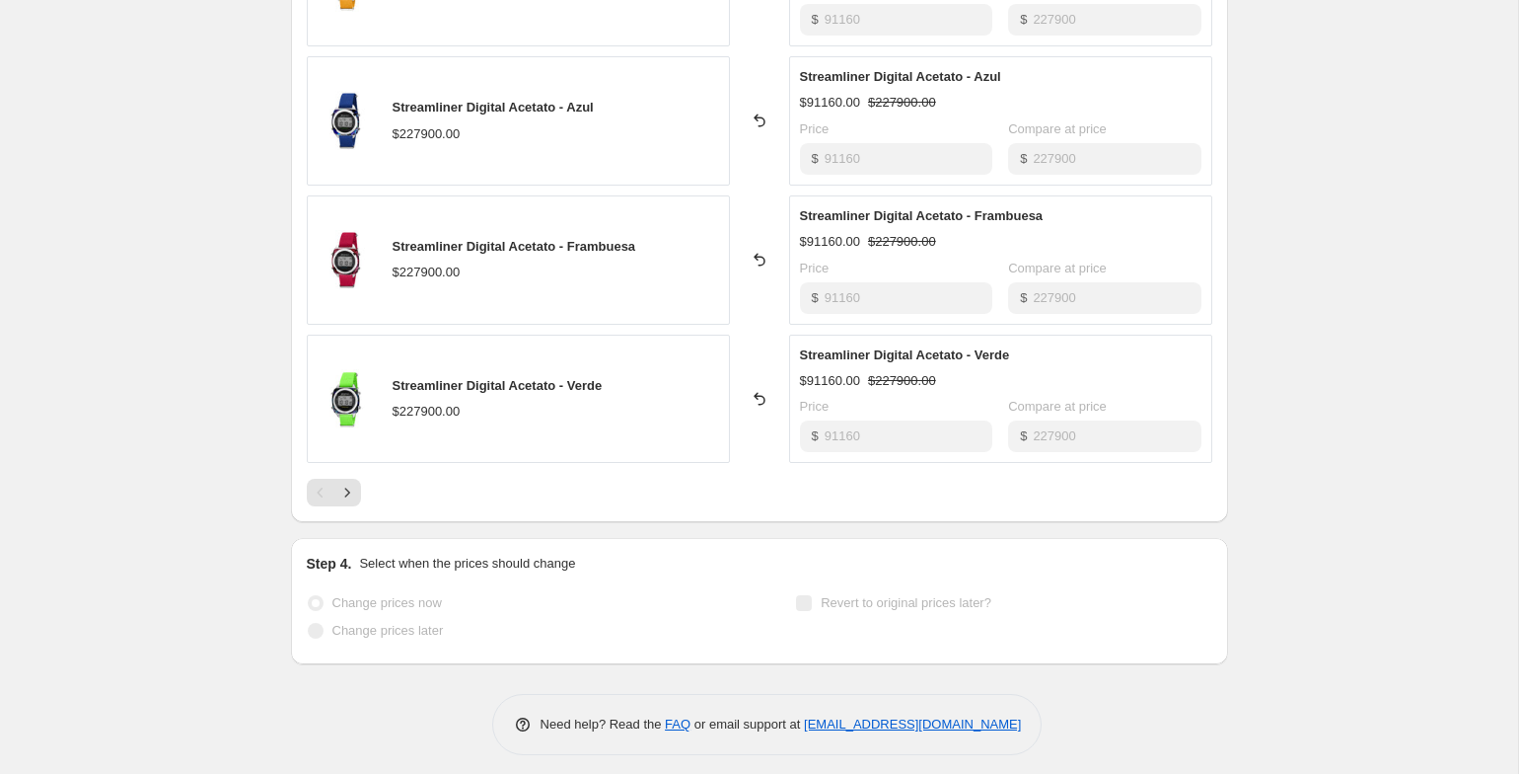
scroll to position [1087, 0]
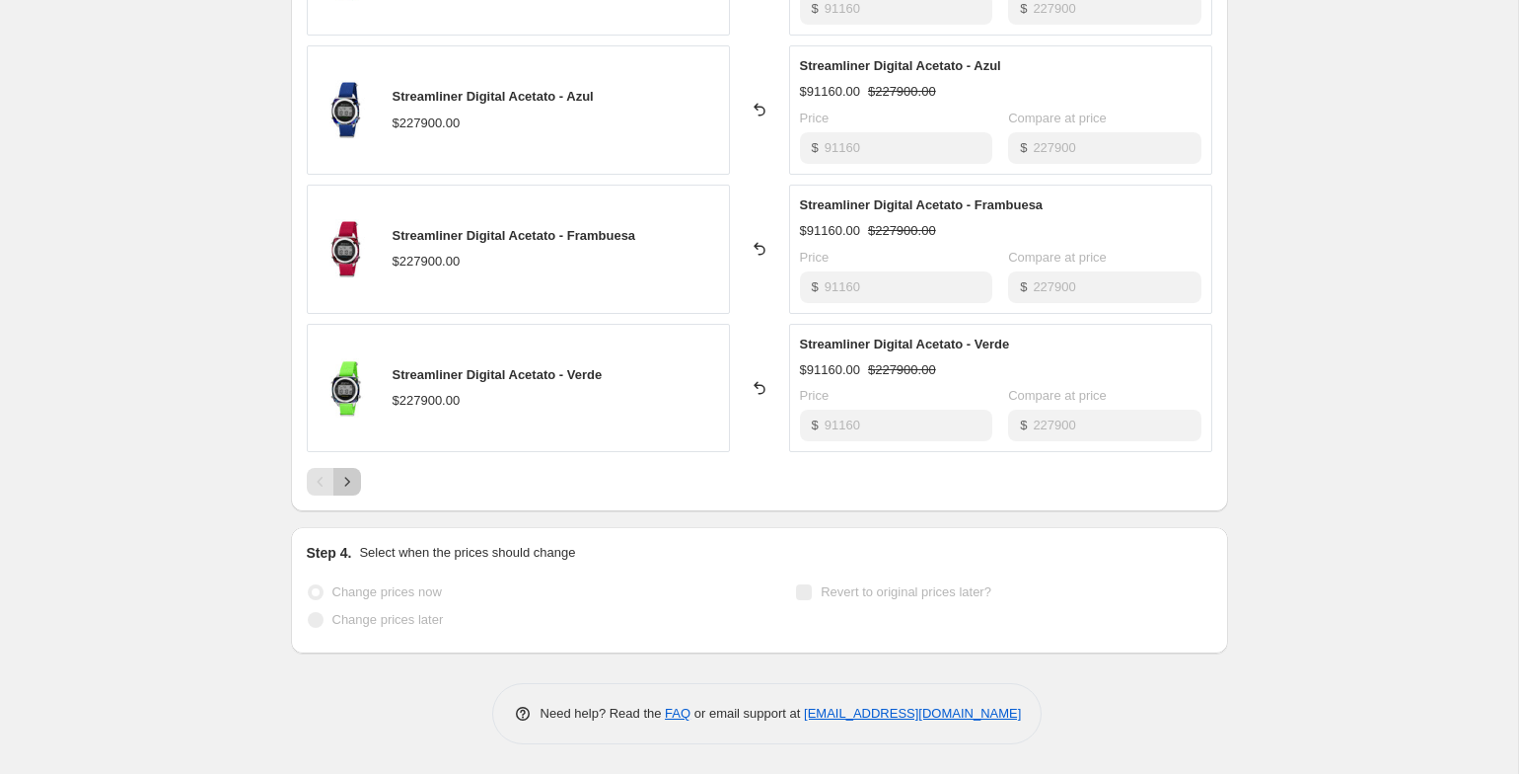
click at [360, 481] on button "Next" at bounding box center [347, 482] width 28 height 28
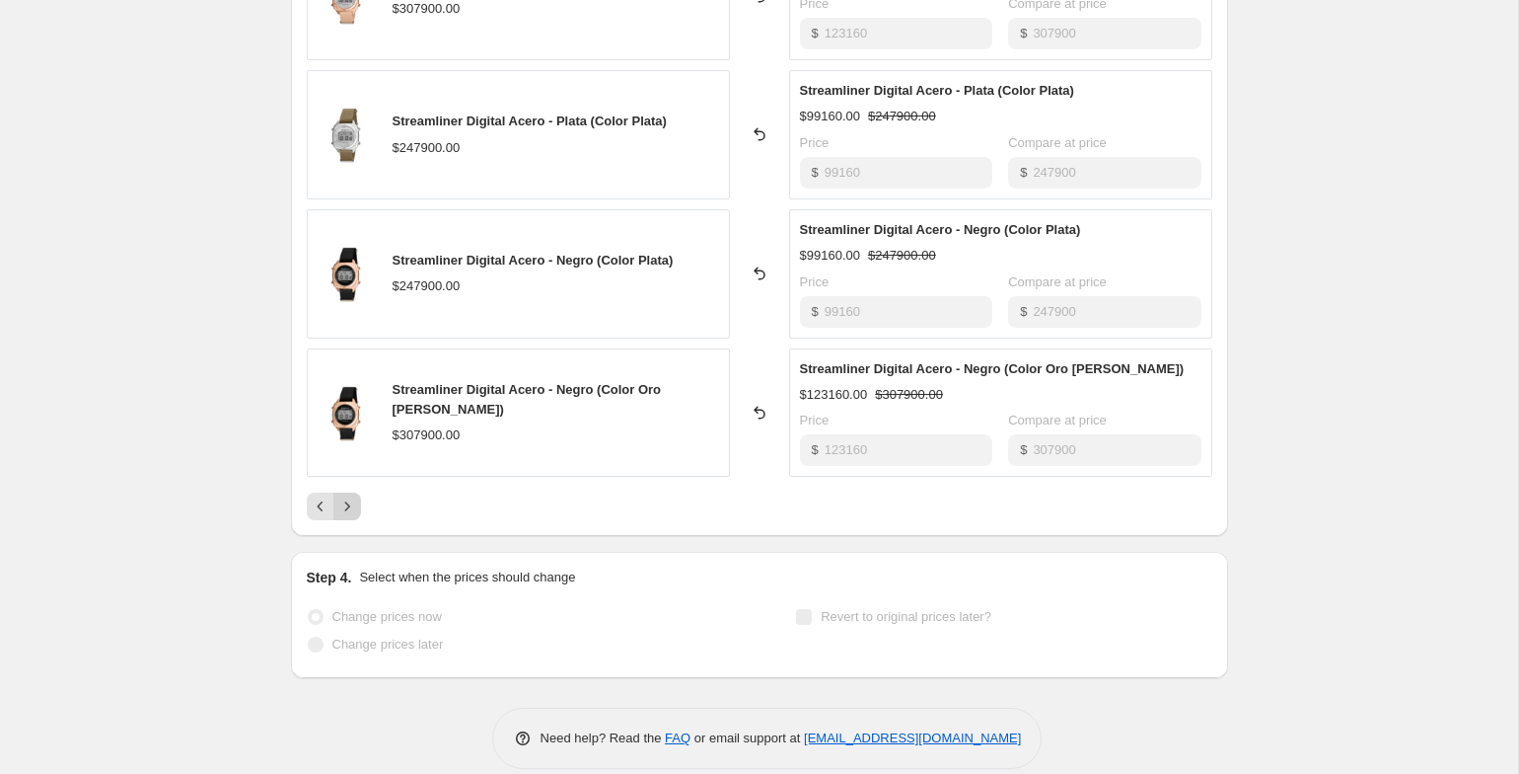
scroll to position [1067, 0]
click at [360, 502] on button "Next" at bounding box center [347, 502] width 28 height 28
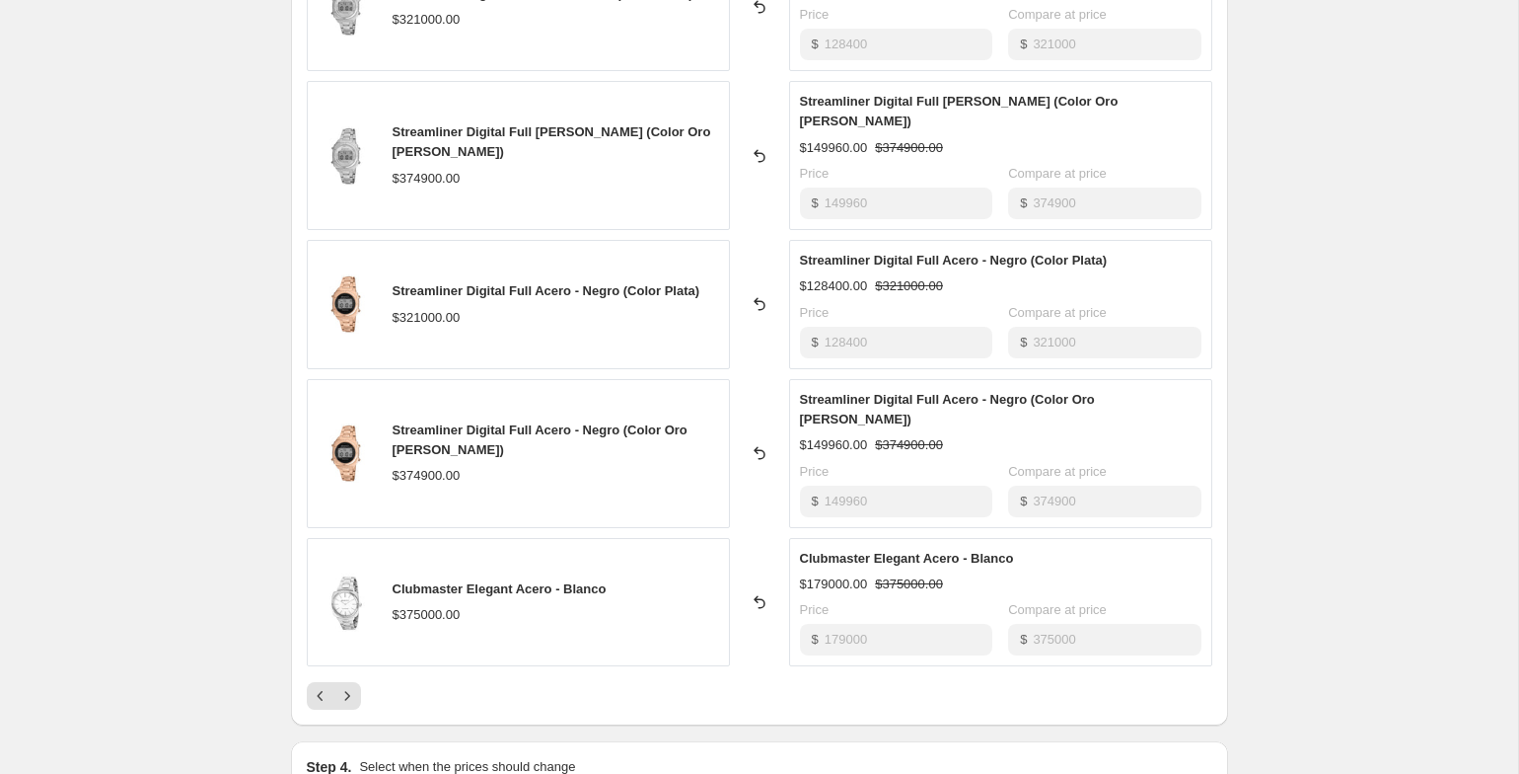
scroll to position [962, 0]
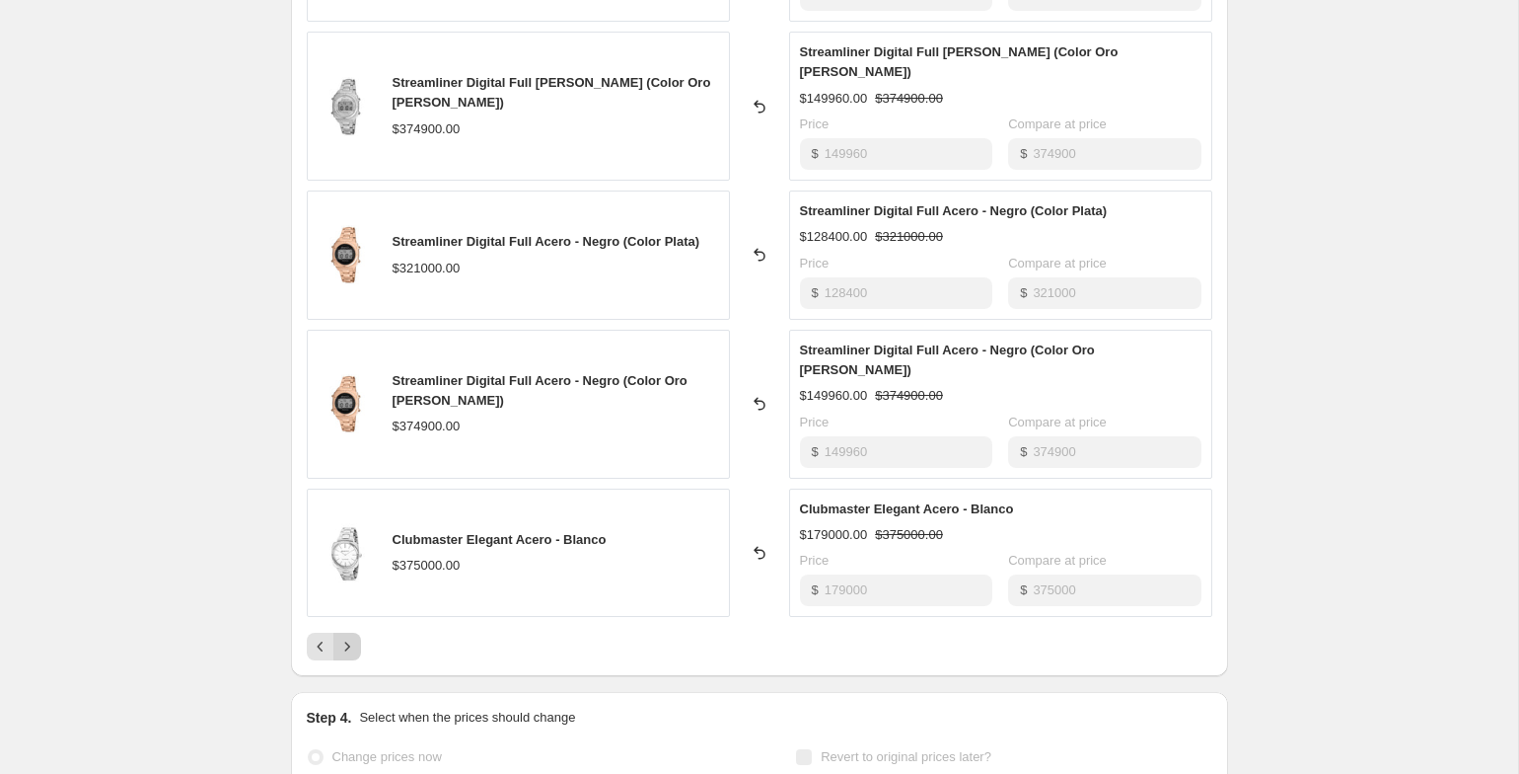
click at [355, 636] on icon "Next" at bounding box center [347, 646] width 20 height 20
